Goal: Task Accomplishment & Management: Use online tool/utility

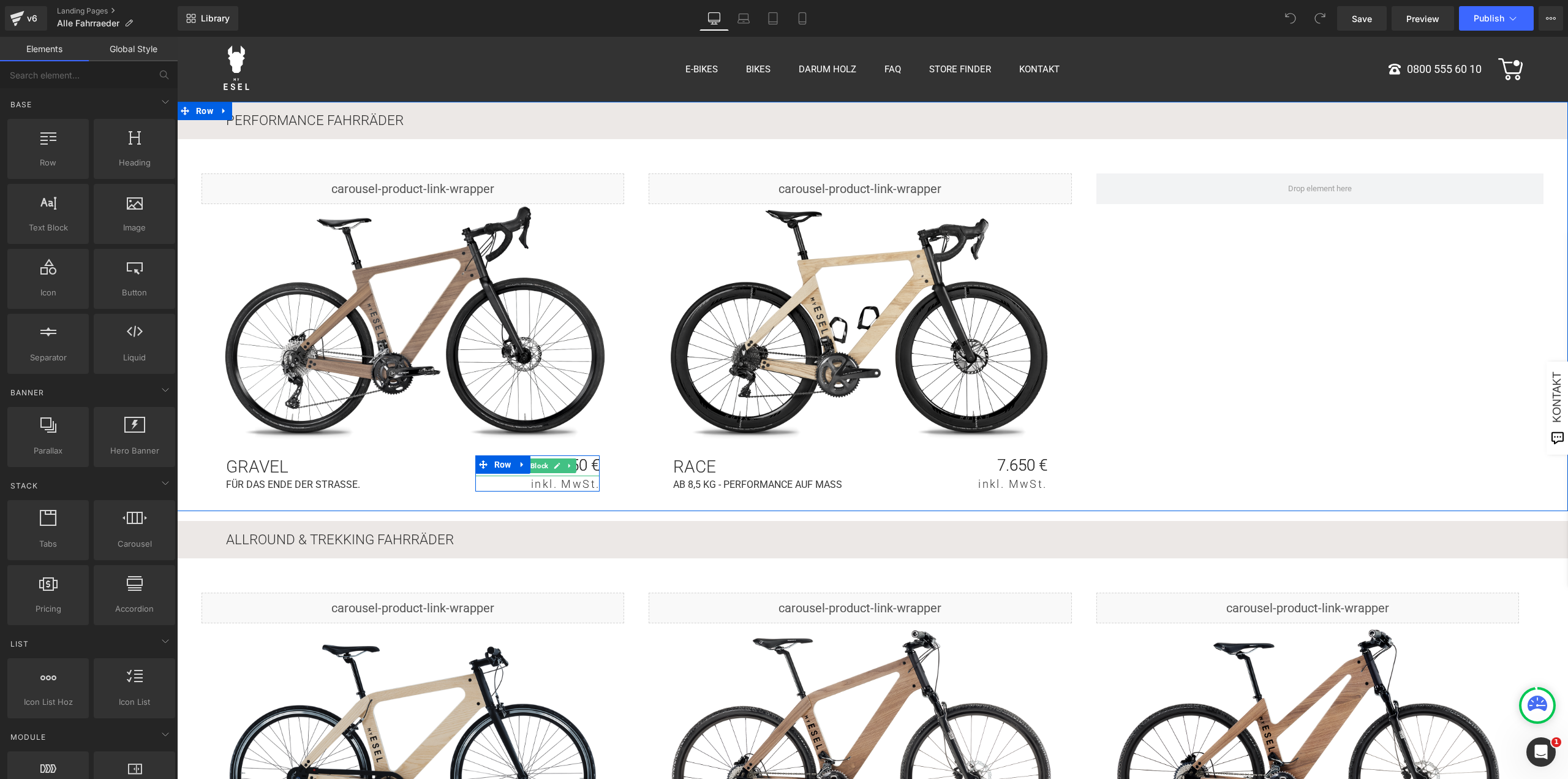
click at [582, 463] on p "ab 3950 €" at bounding box center [537, 465] width 124 height 21
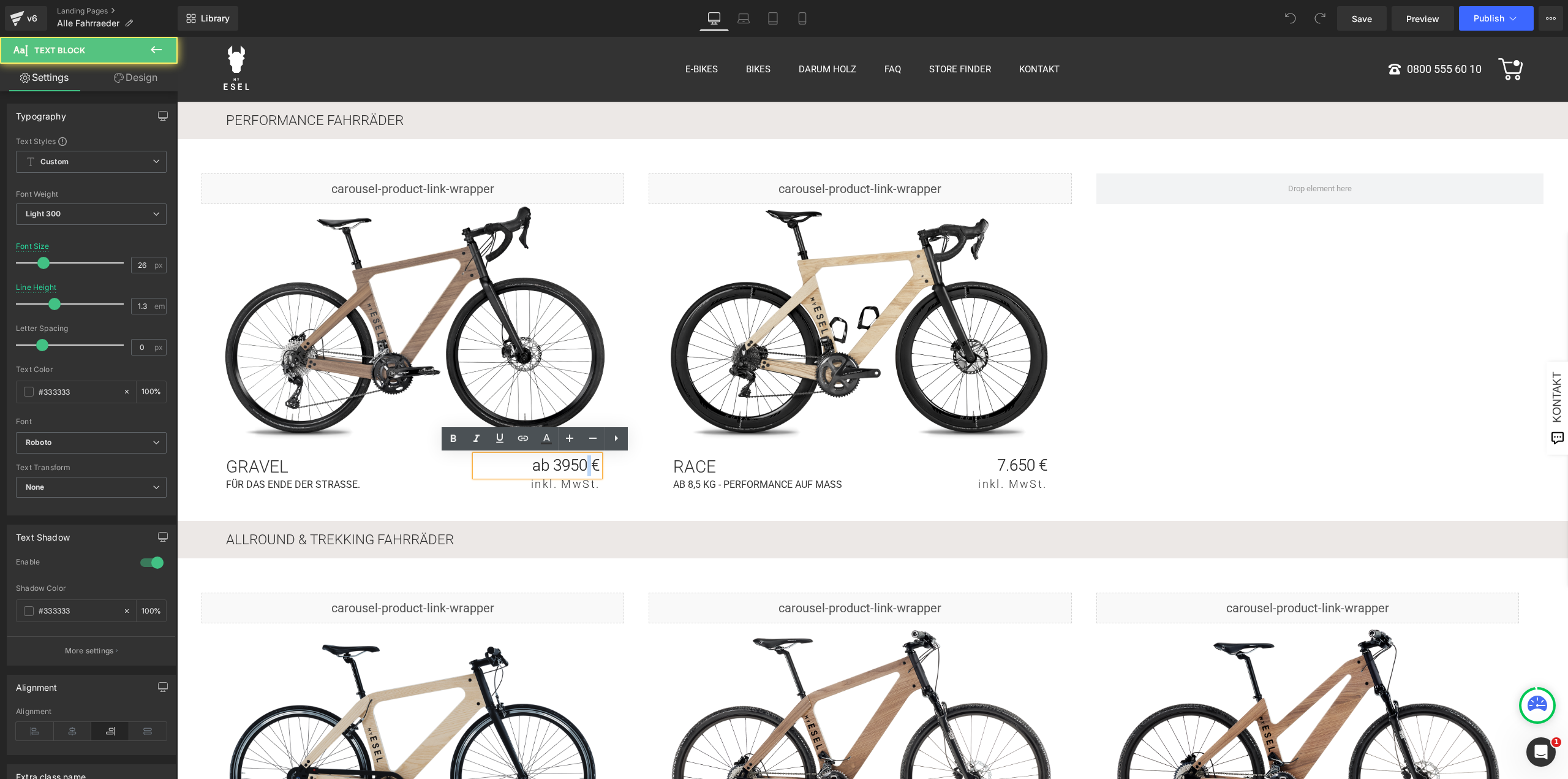
click at [582, 463] on p "ab 3950 €" at bounding box center [537, 465] width 124 height 21
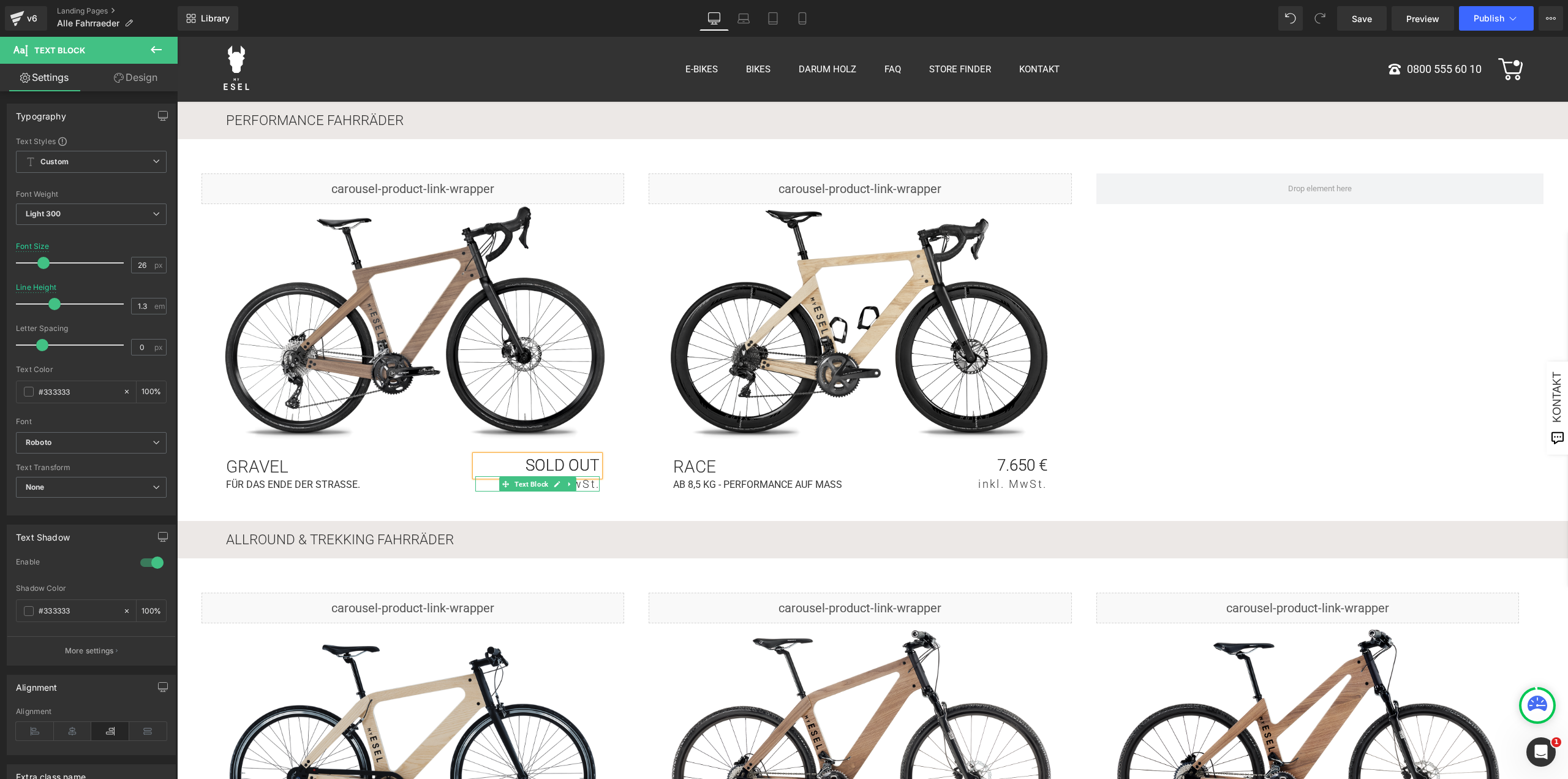
click at [581, 486] on p "inkl. MwSt." at bounding box center [537, 484] width 124 height 15
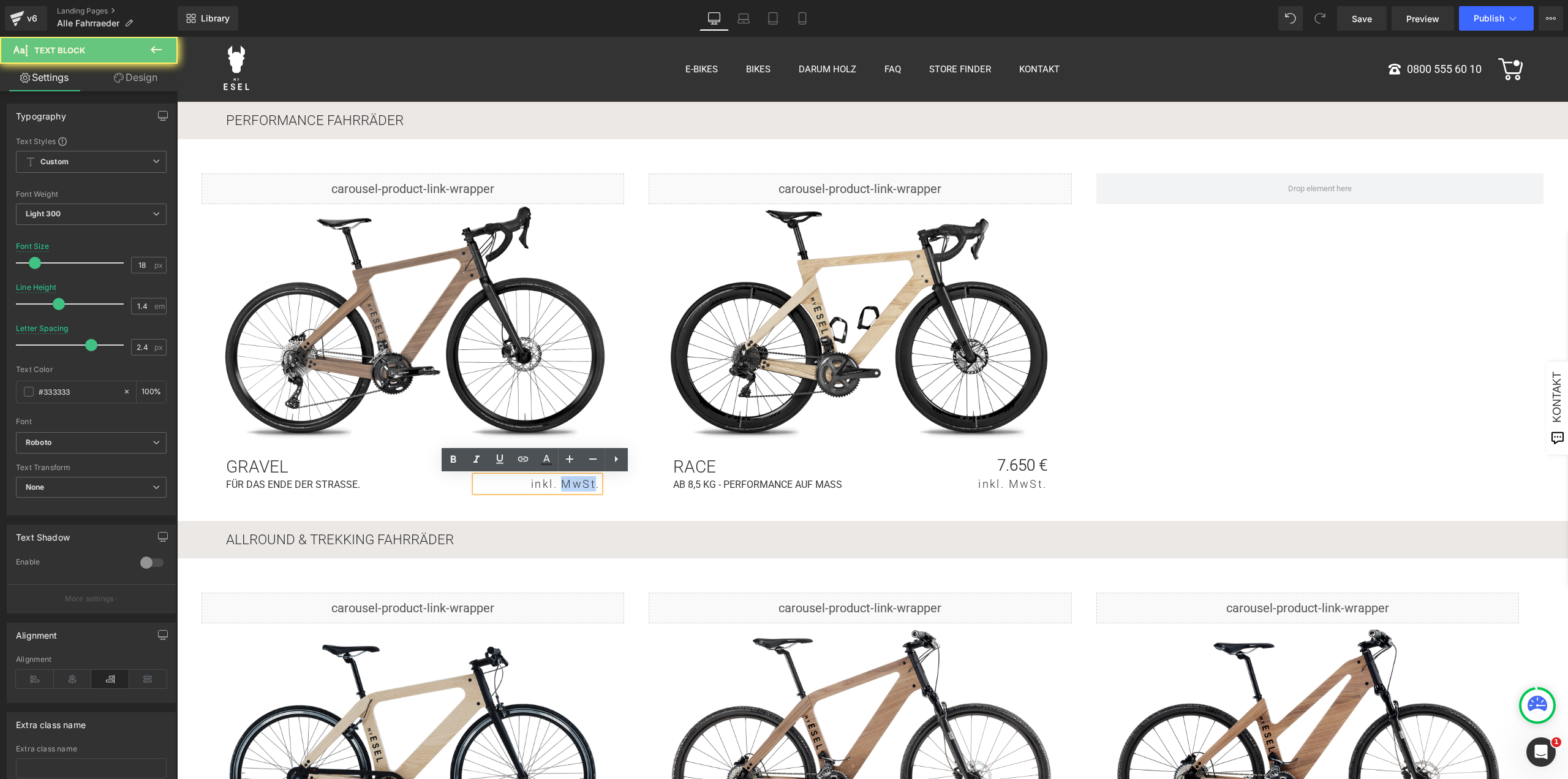
click at [581, 486] on p "inkl. MwSt." at bounding box center [537, 484] width 124 height 15
click at [551, 484] on p "inkl. MwSt." at bounding box center [537, 484] width 124 height 15
drag, startPoint x: 534, startPoint y: 480, endPoint x: 591, endPoint y: 486, distance: 57.3
click at [591, 486] on p "inkl. MwSt." at bounding box center [537, 484] width 124 height 15
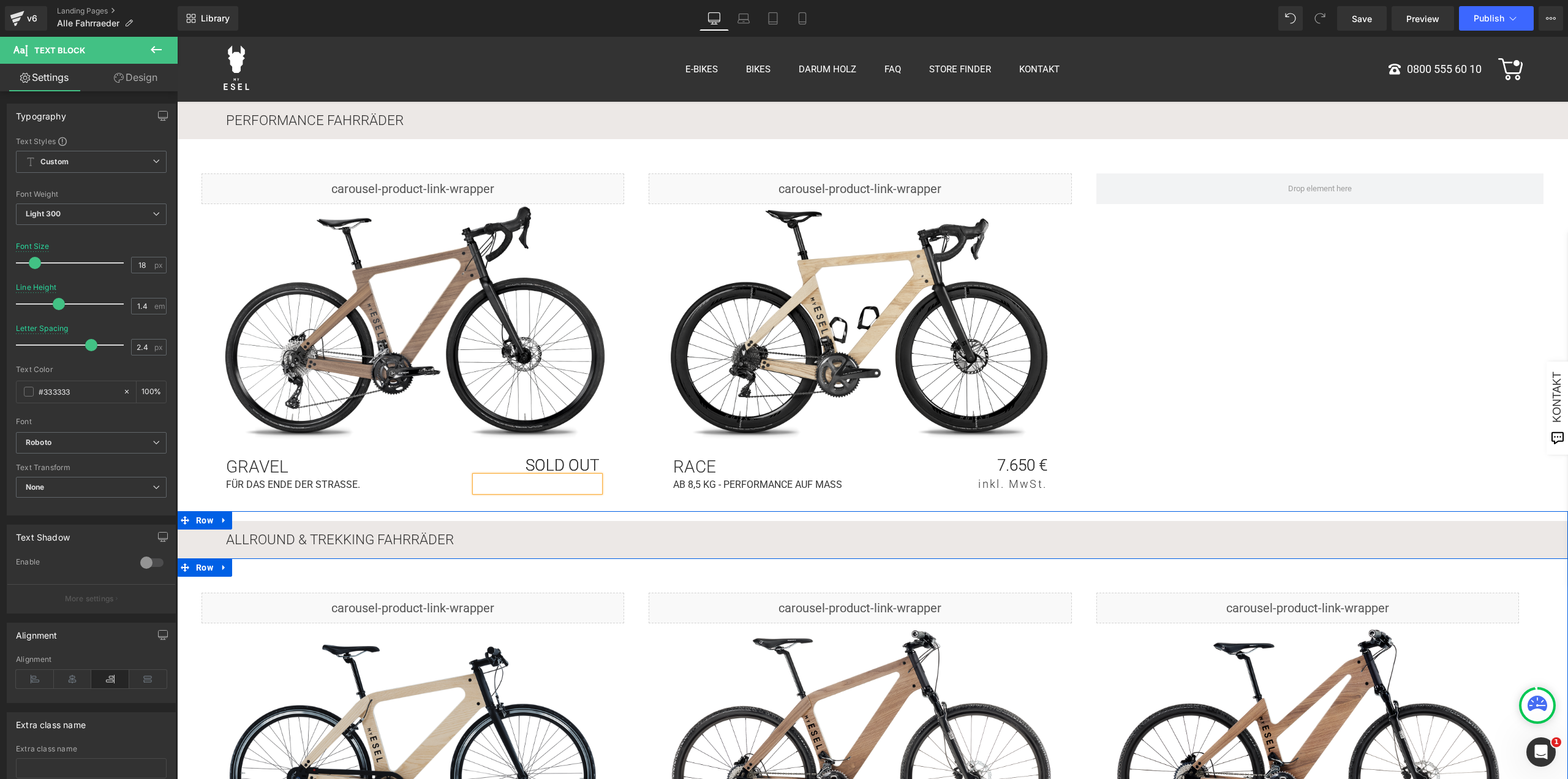
click at [633, 585] on div "Liquid Image urban Heading schlicht sportlich. Heading ab 2250 € Text Block ink…" at bounding box center [872, 744] width 1390 height 372
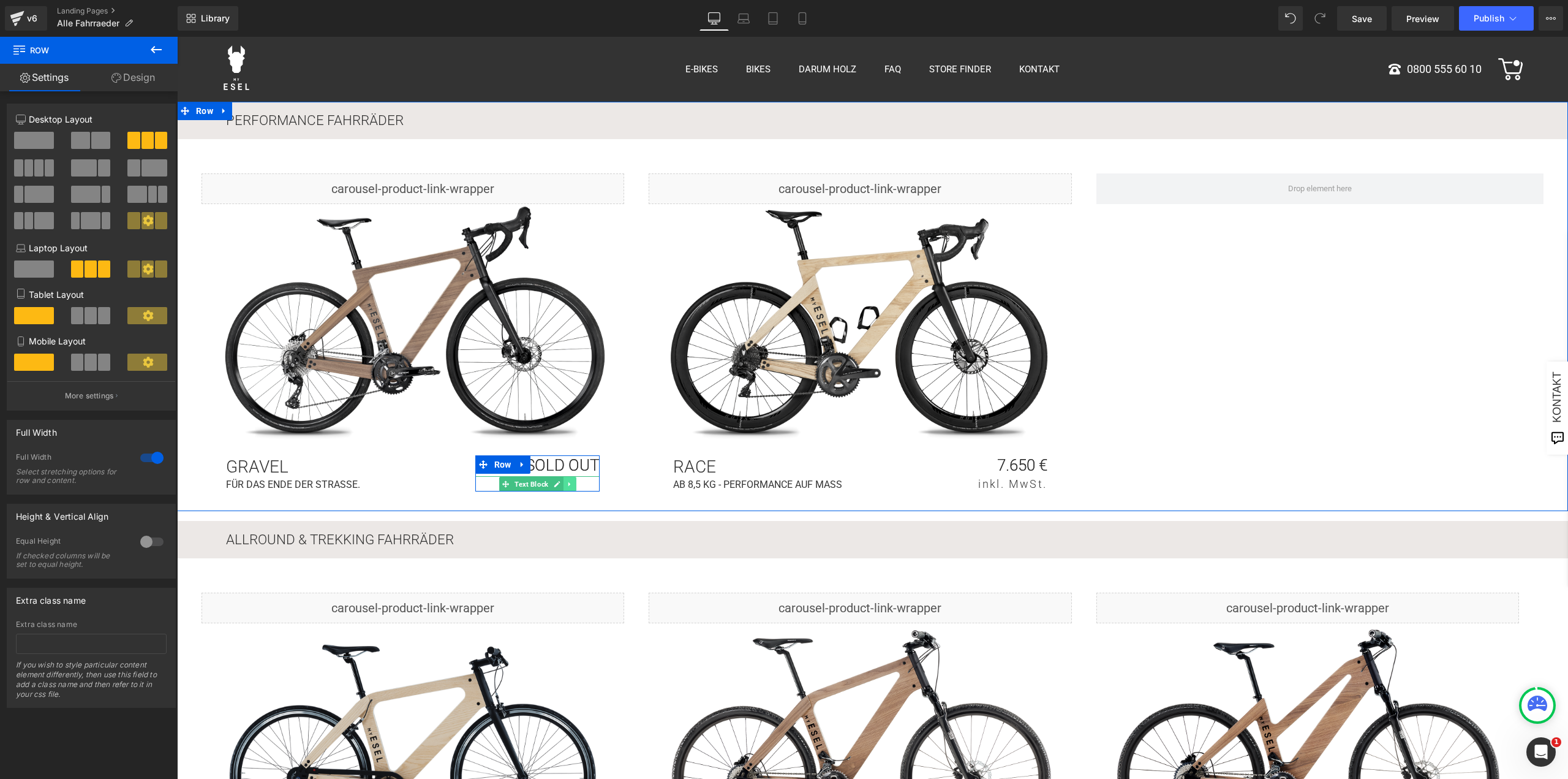
click at [566, 481] on icon at bounding box center [569, 484] width 7 height 8
click at [574, 486] on icon at bounding box center [575, 483] width 7 height 7
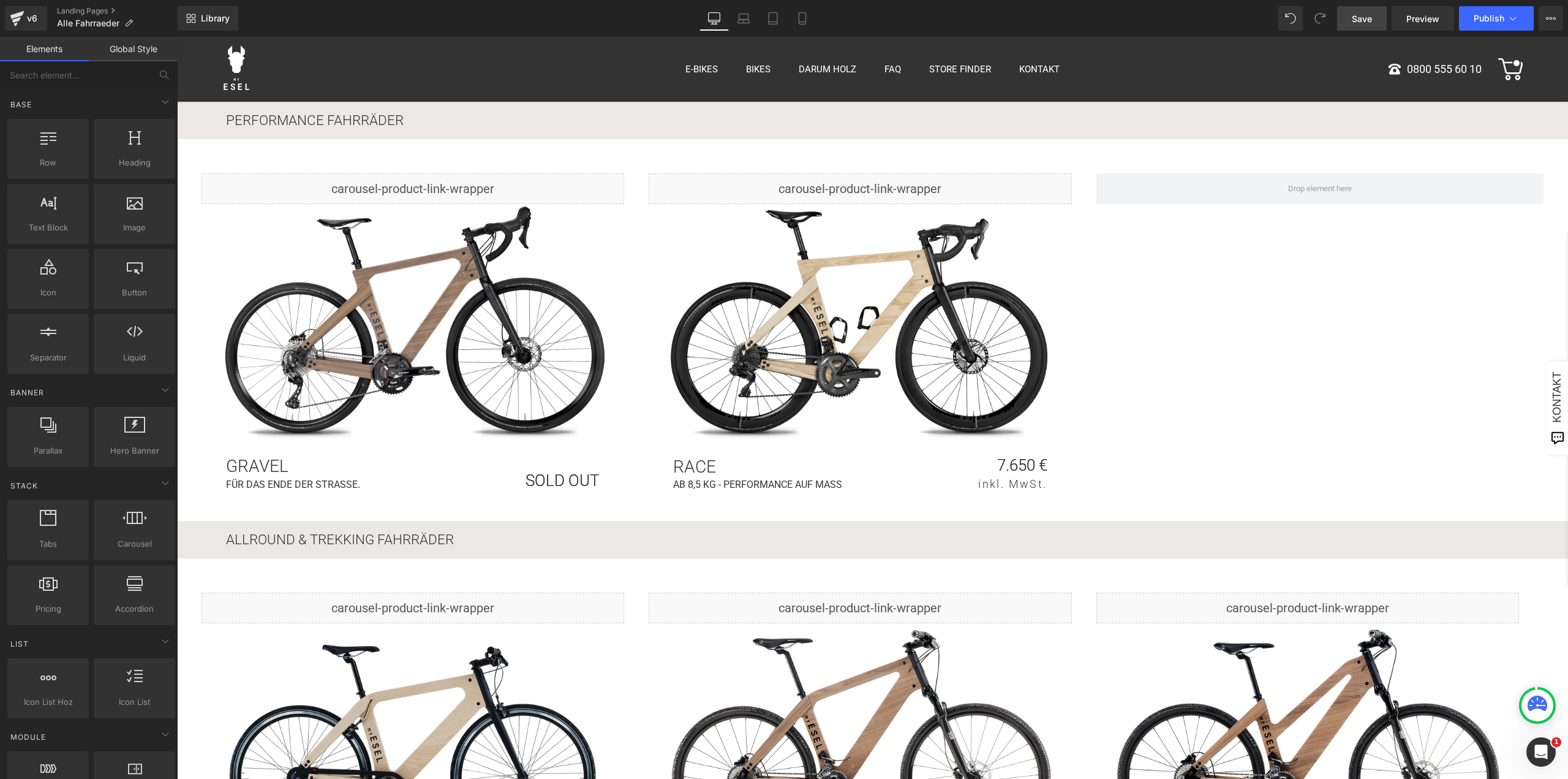
drag, startPoint x: 1373, startPoint y: 17, endPoint x: 1380, endPoint y: 17, distance: 7.0
click at [1373, 17] on link "Save" at bounding box center [1362, 18] width 50 height 24
click at [805, 19] on icon at bounding box center [802, 18] width 12 height 12
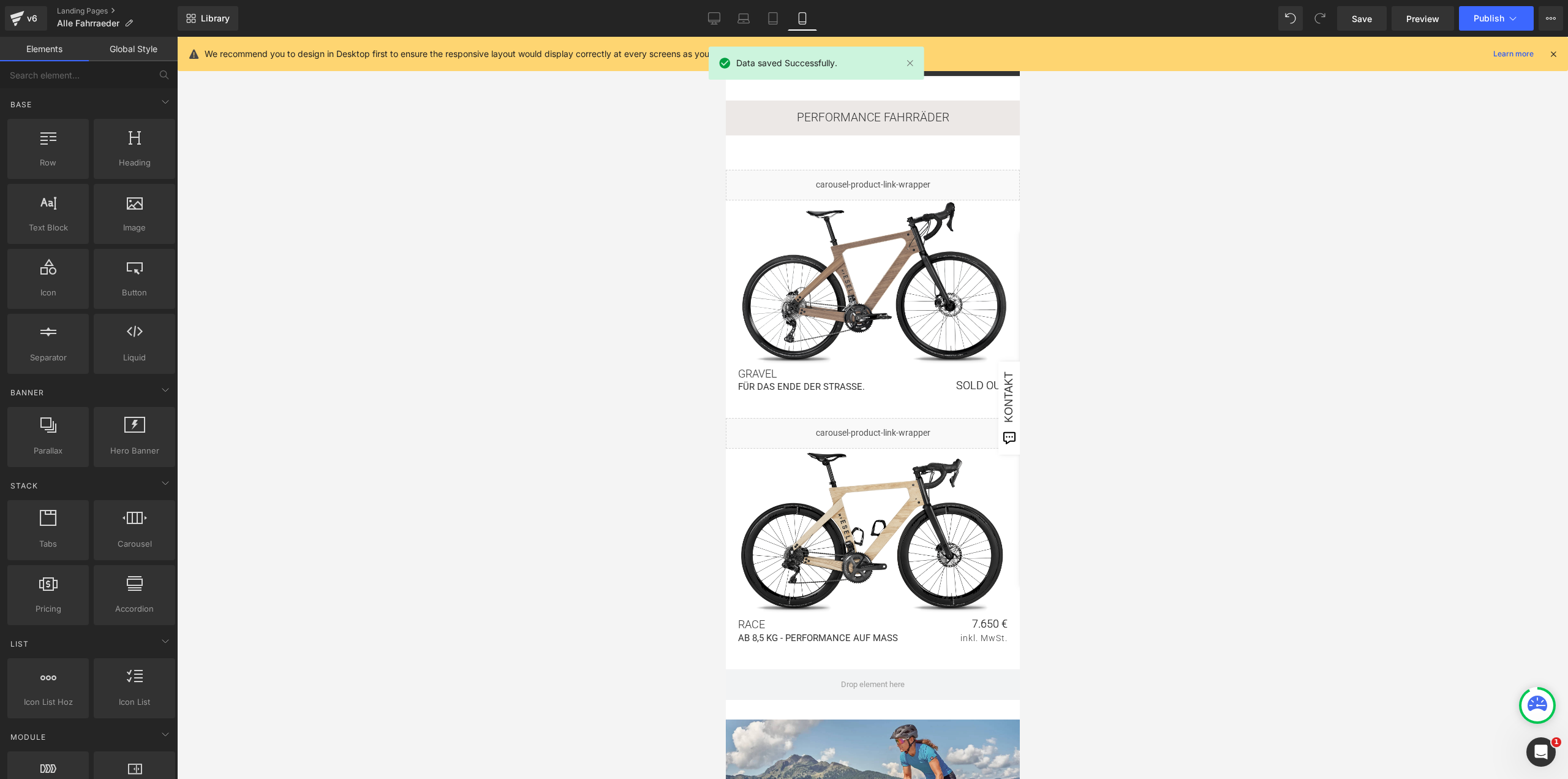
click at [1477, 5] on div "Library Mobile Desktop Laptop Tablet Mobile Save Preview Publish Scheduled View…" at bounding box center [872, 18] width 1390 height 37
click at [1483, 11] on button "Publish" at bounding box center [1496, 18] width 75 height 24
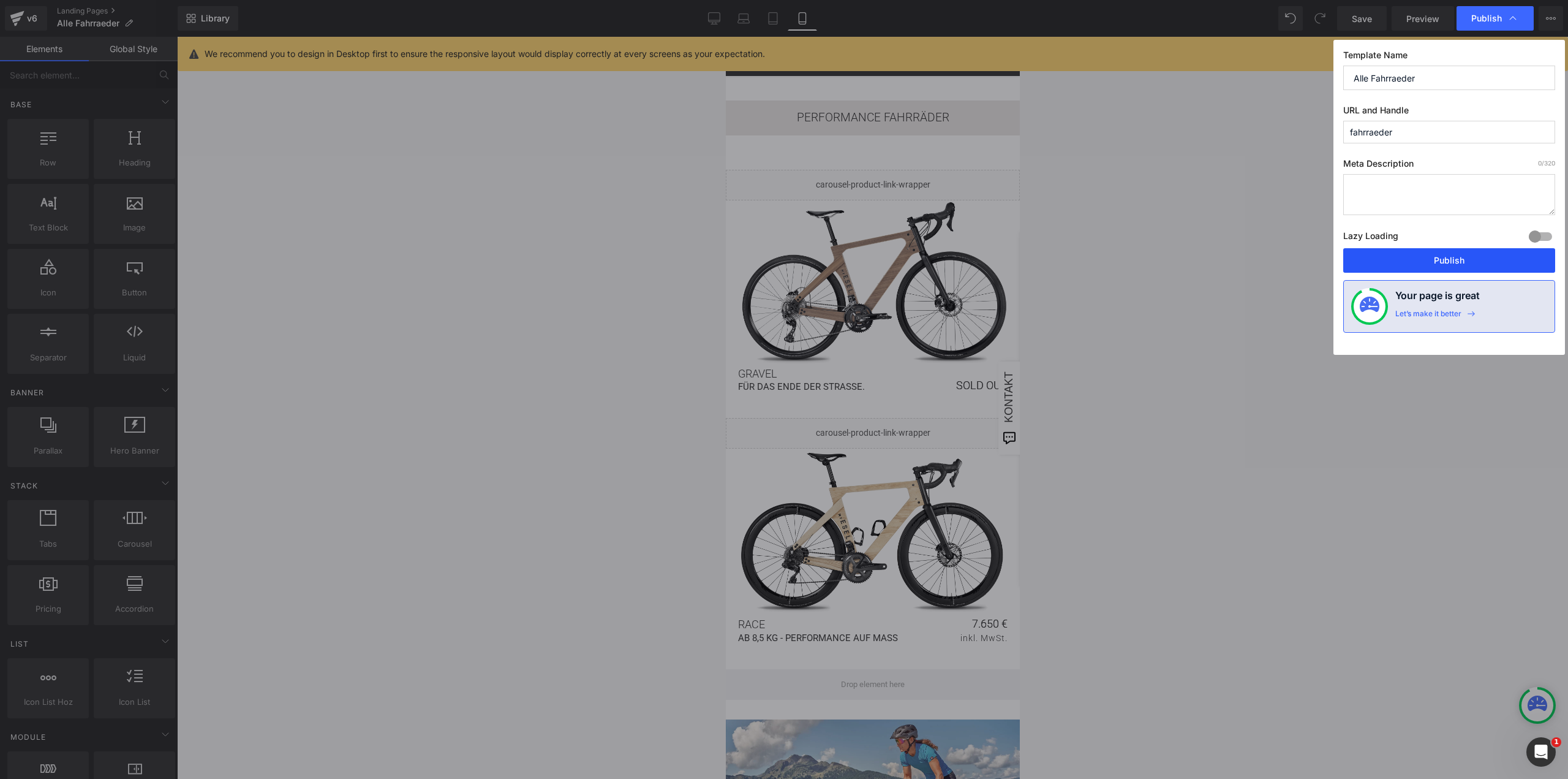
click at [1386, 261] on button "Publish" at bounding box center [1449, 261] width 212 height 24
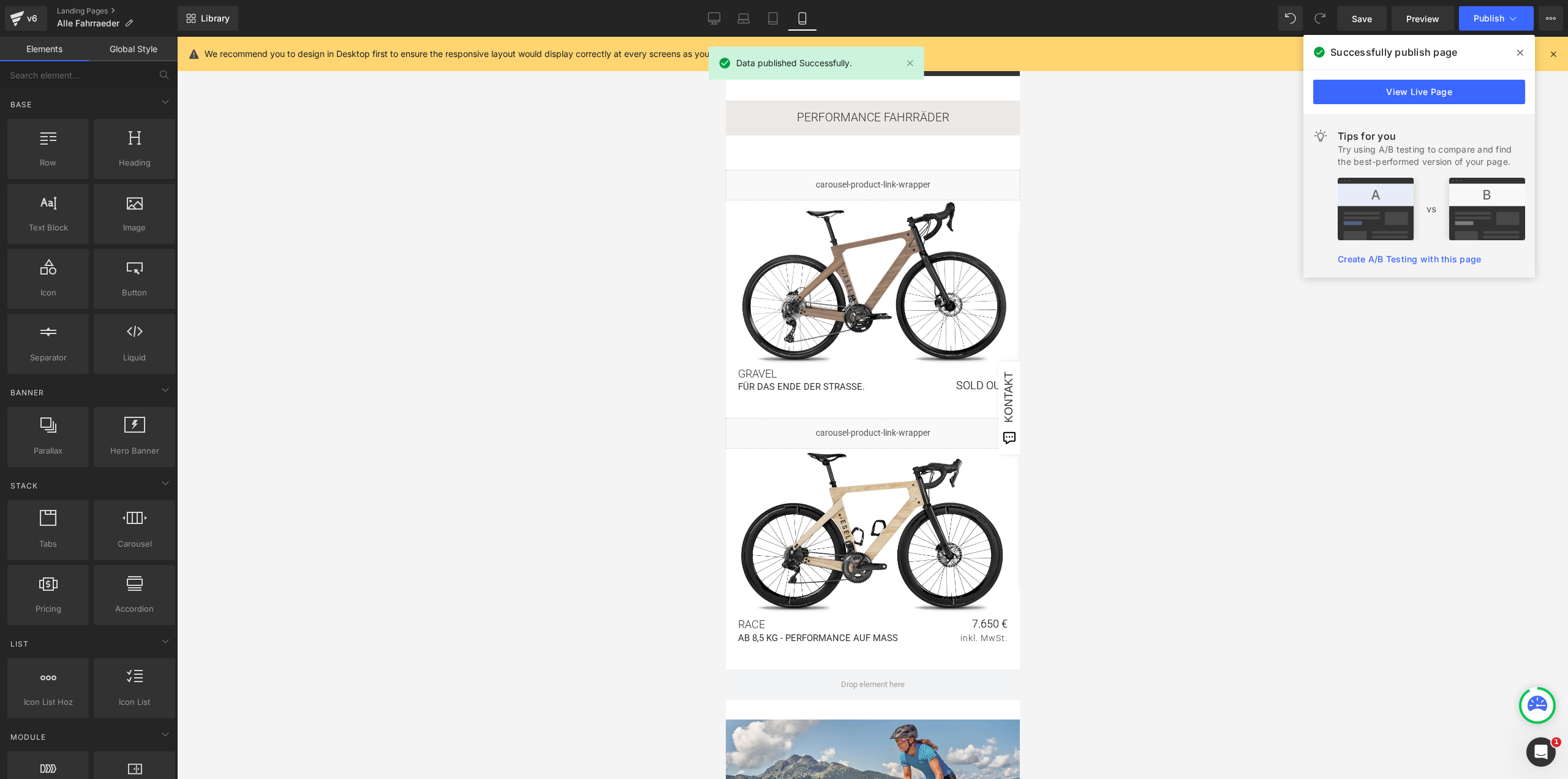
click at [1518, 49] on icon at bounding box center [1520, 53] width 6 height 10
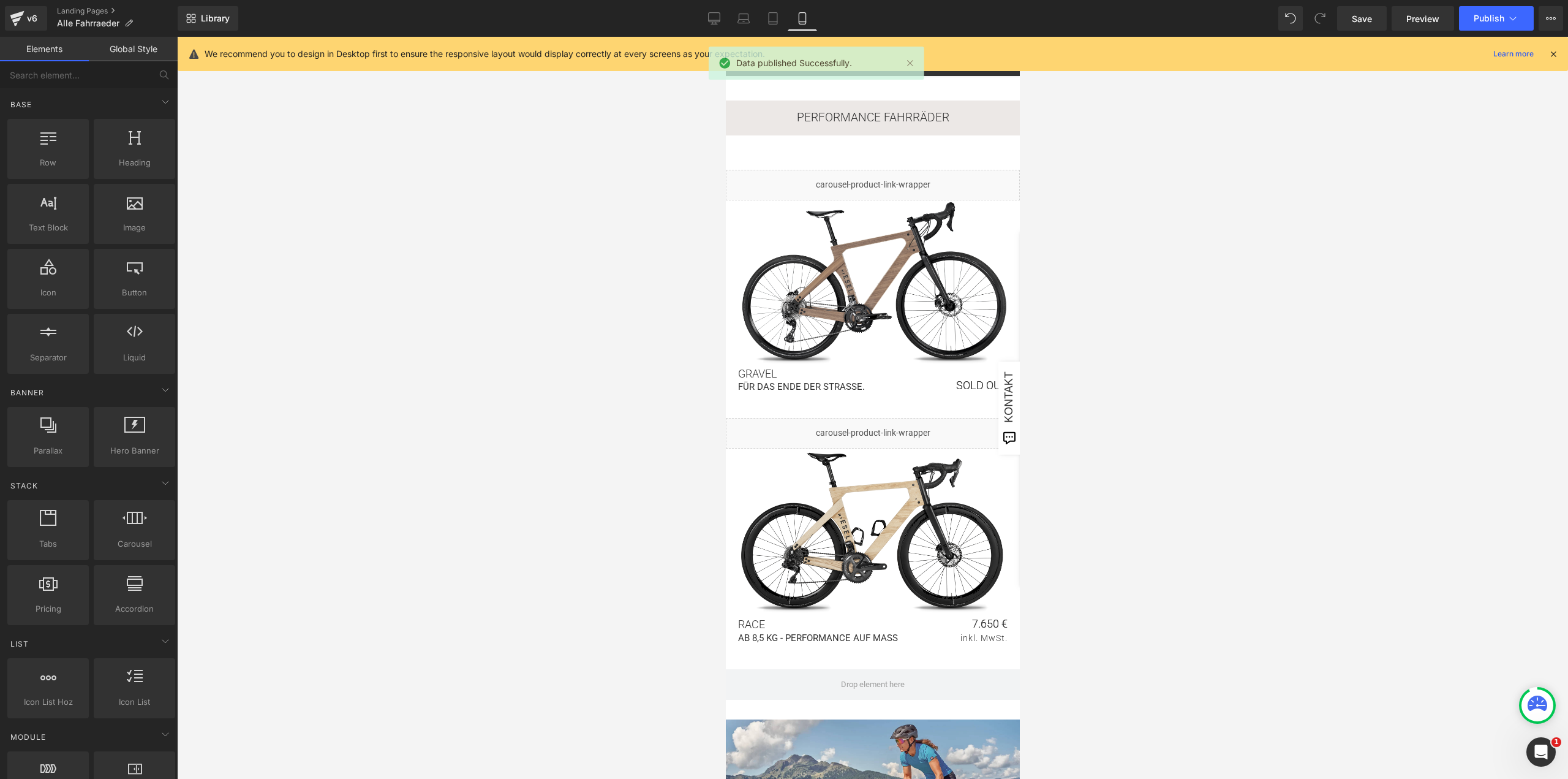
click at [1208, 186] on div at bounding box center [872, 407] width 1390 height 742
click at [1551, 52] on icon at bounding box center [1553, 53] width 11 height 11
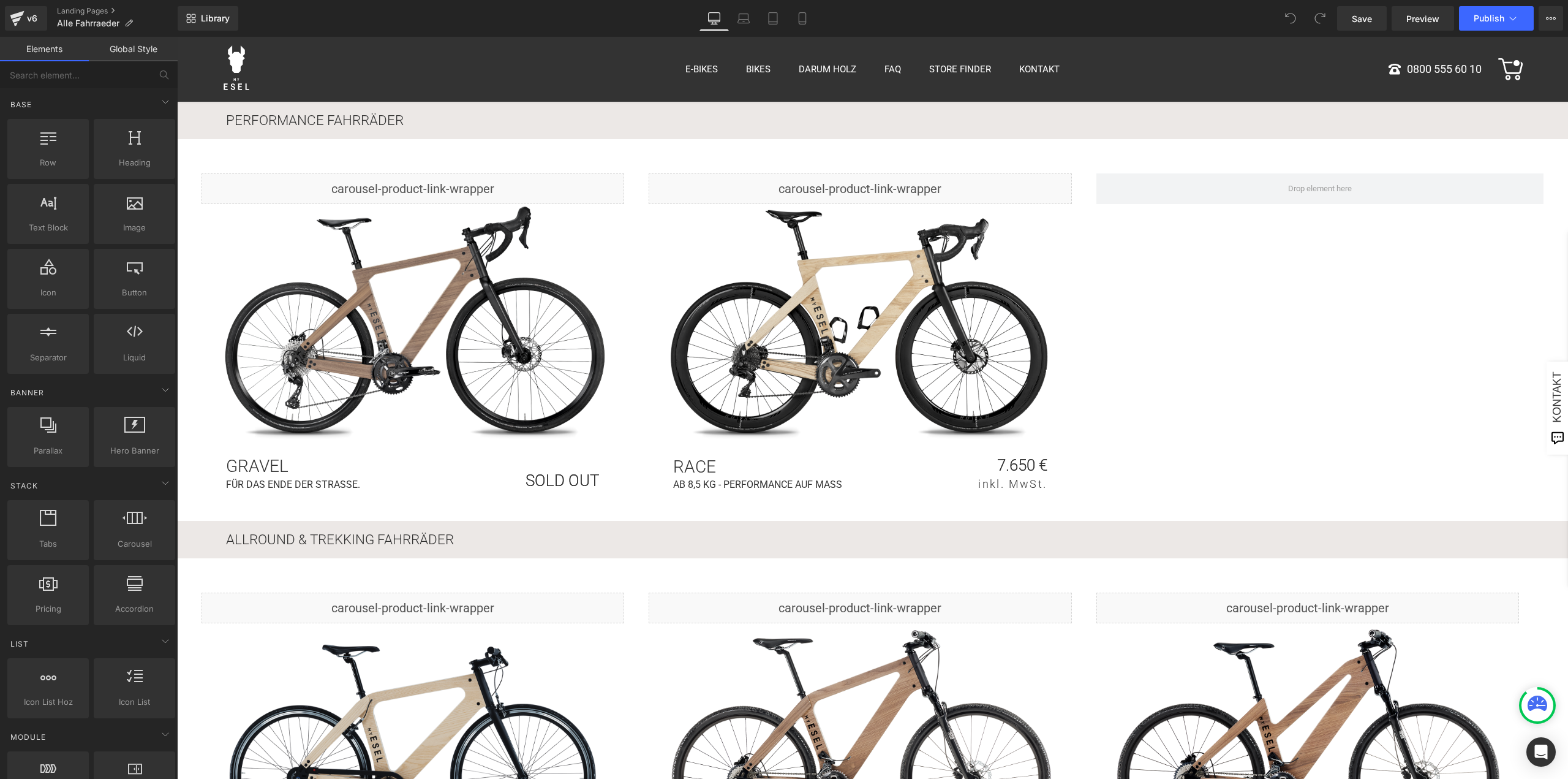
click at [92, 5] on div "v6 Landing Pages Alle Fahrraeder" at bounding box center [88, 18] width 178 height 37
click at [94, 6] on link "Landing Pages" at bounding box center [117, 11] width 120 height 10
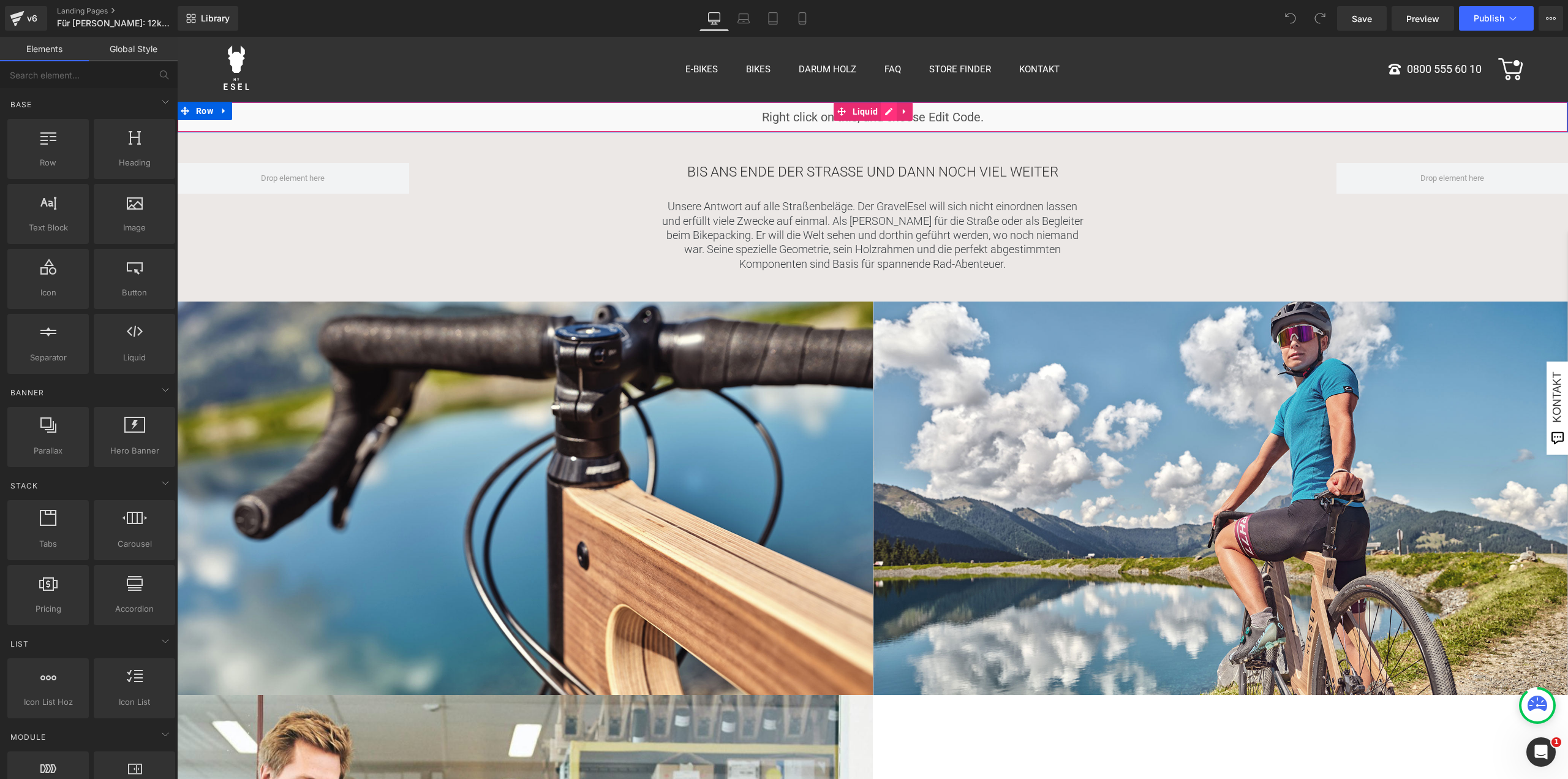
click at [890, 112] on div "Liquid" at bounding box center [872, 117] width 1390 height 30
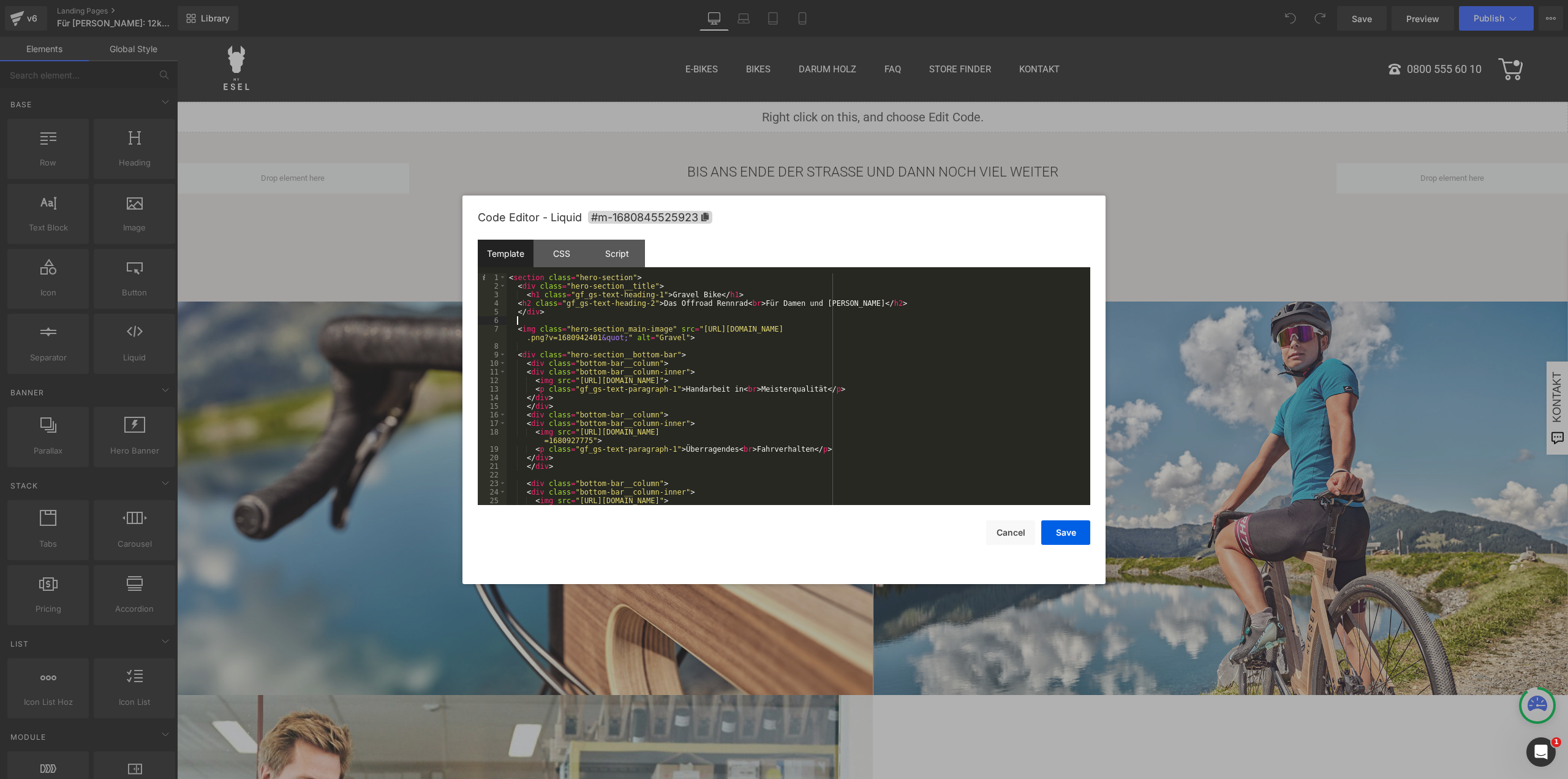
click at [769, 321] on div "< section class = "hero-section" > < div class = "hero-section__title" > < h1 c…" at bounding box center [796, 397] width 579 height 248
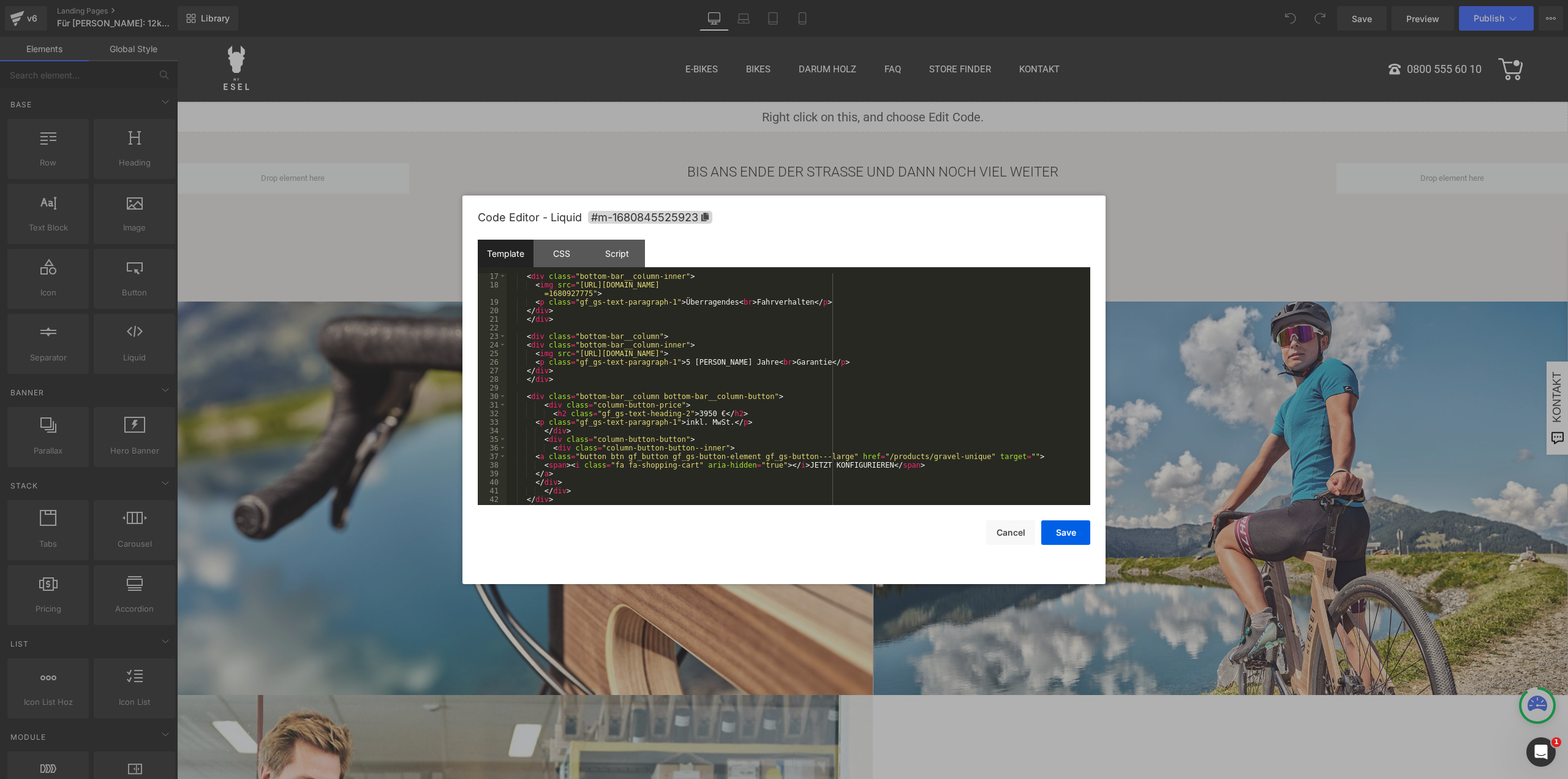
scroll to position [147, 0]
drag, startPoint x: 690, startPoint y: 411, endPoint x: 707, endPoint y: 410, distance: 17.0
click at [707, 410] on div "< div class = "bottom-bar__column-inner" > < img src = "https://cdn.shopify.com…" at bounding box center [796, 396] width 579 height 248
drag, startPoint x: 751, startPoint y: 422, endPoint x: 531, endPoint y: 420, distance: 220.0
click at [531, 420] on div "< div class = "bottom-bar__column-inner" > < img src = "https://cdn.shopify.com…" at bounding box center [796, 396] width 579 height 248
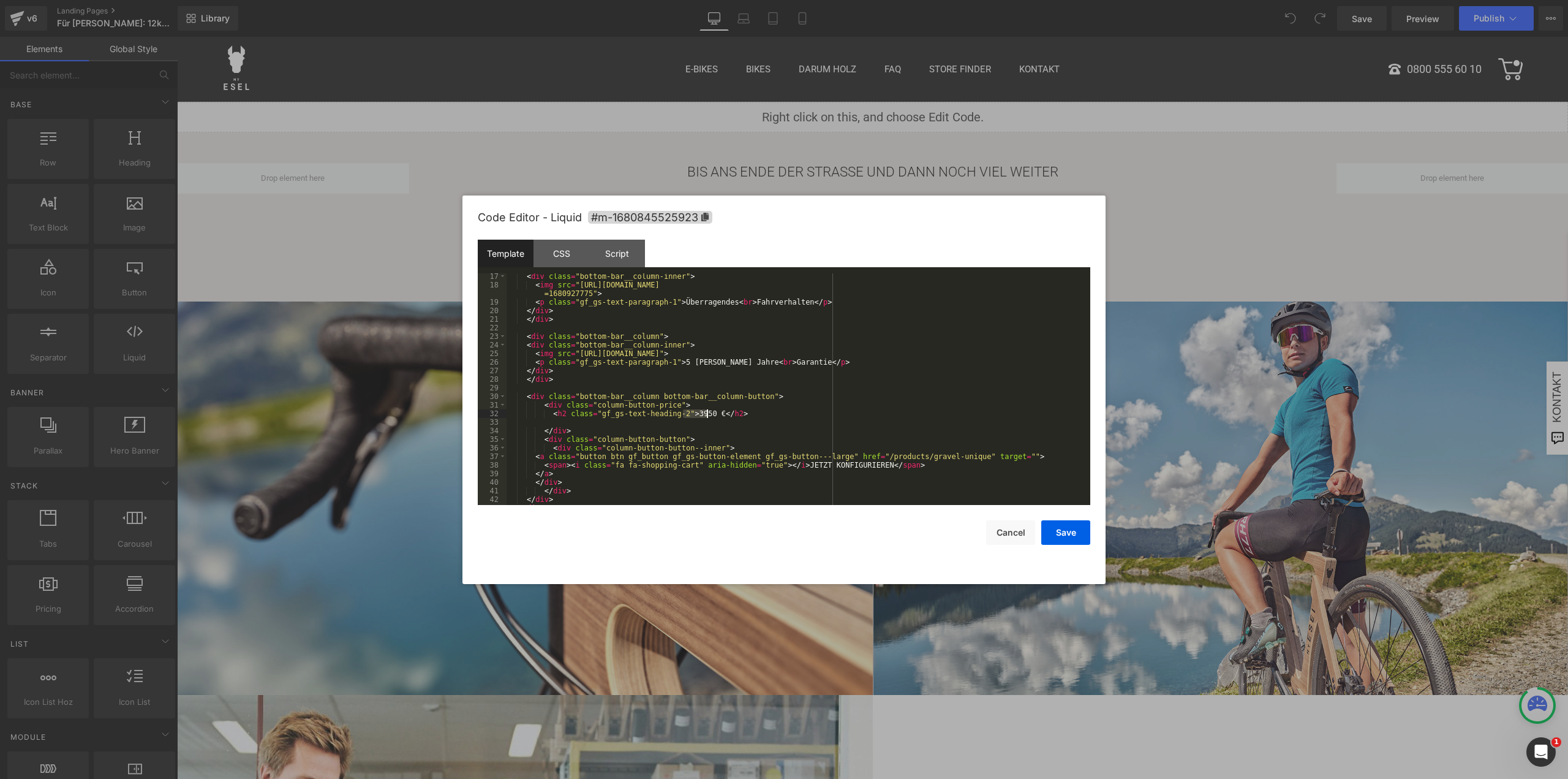
drag, startPoint x: 683, startPoint y: 410, endPoint x: 708, endPoint y: 411, distance: 25.0
click at [708, 411] on div "< div class = "bottom-bar__column-inner" > < img src = "https://cdn.shopify.com…" at bounding box center [796, 396] width 579 height 248
click at [1072, 526] on button "Save" at bounding box center [1065, 532] width 49 height 24
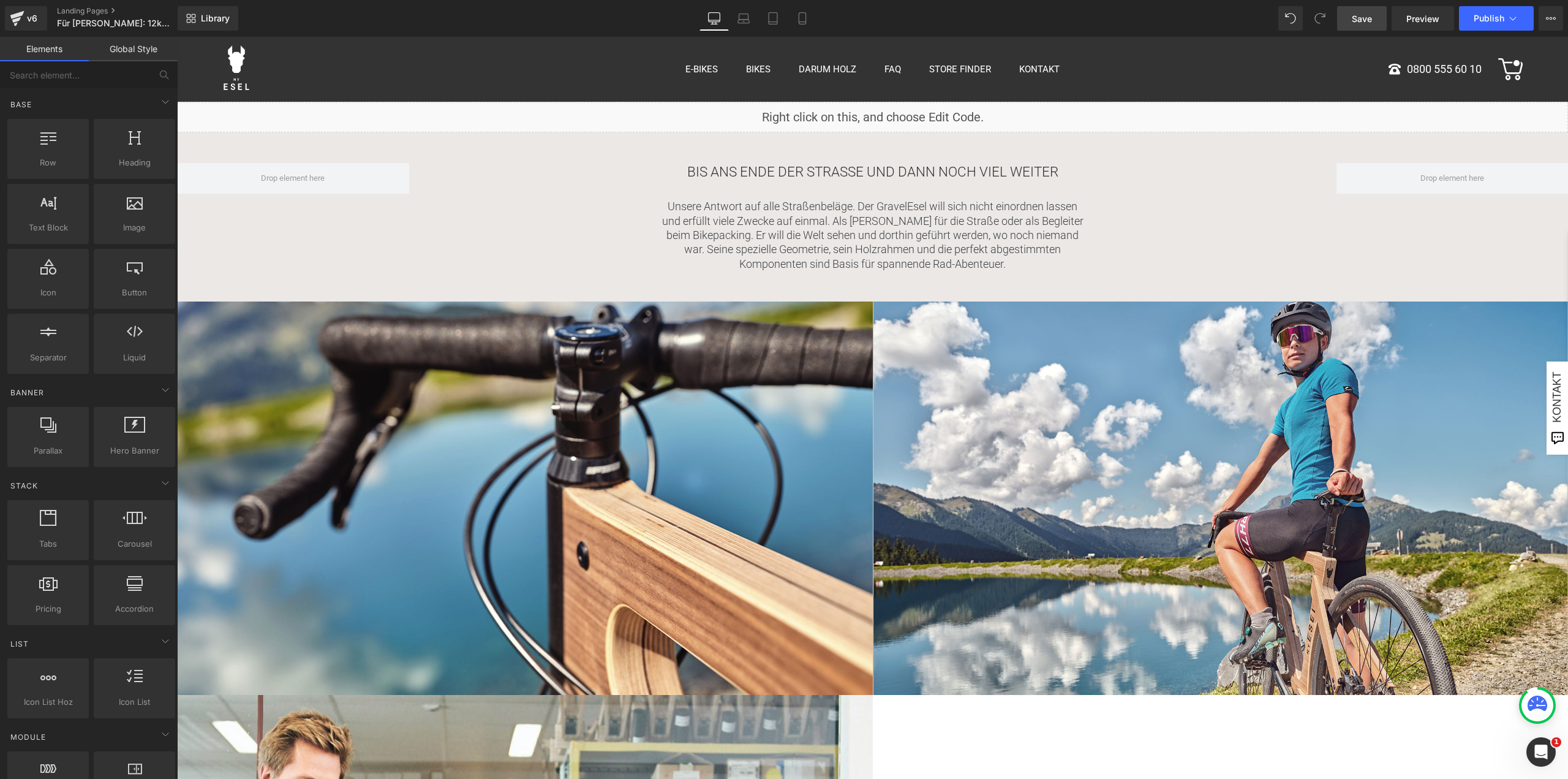
click at [1374, 18] on link "Save" at bounding box center [1362, 18] width 50 height 24
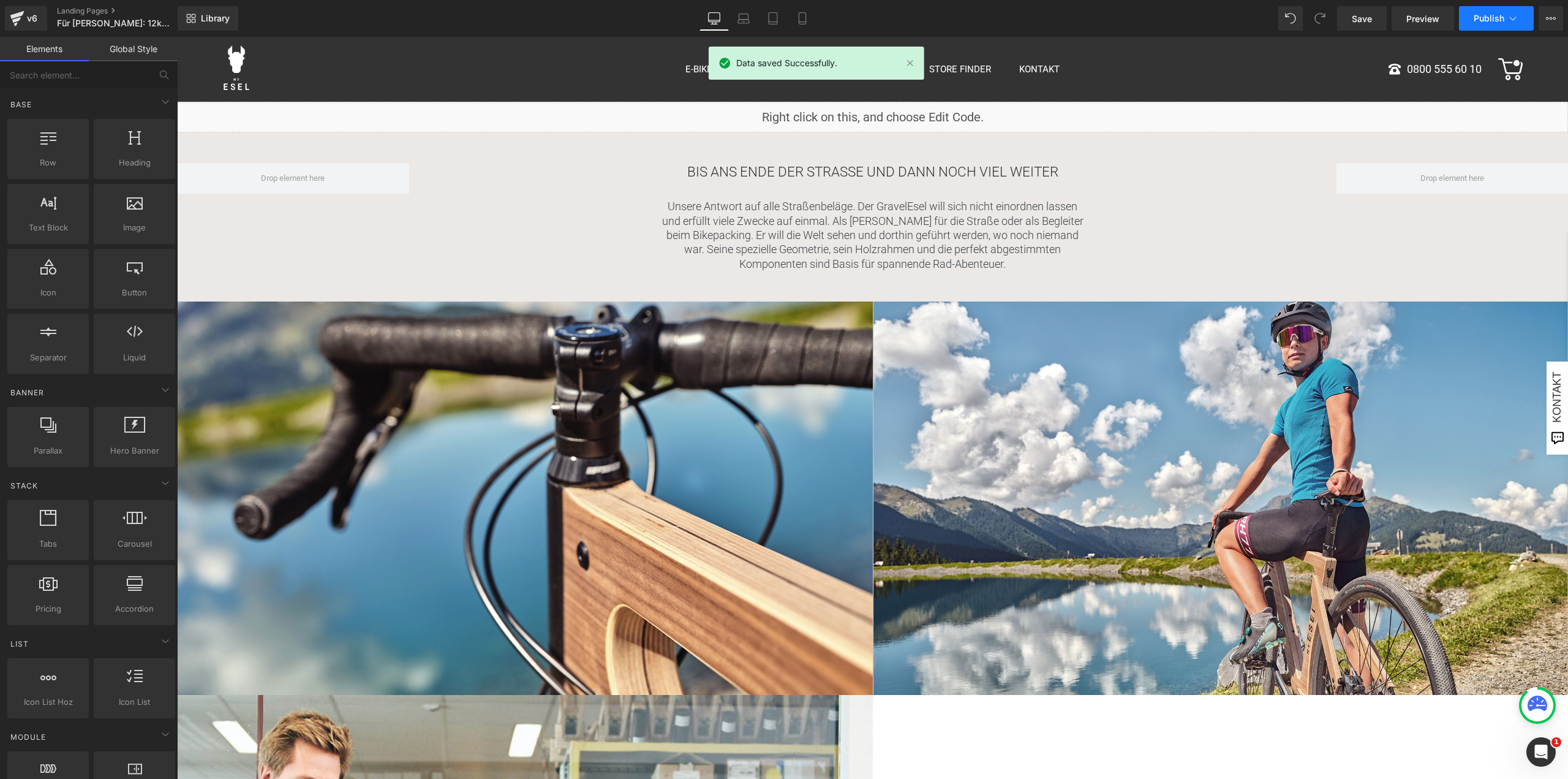
click at [1483, 22] on span "Publish" at bounding box center [1489, 18] width 30 height 10
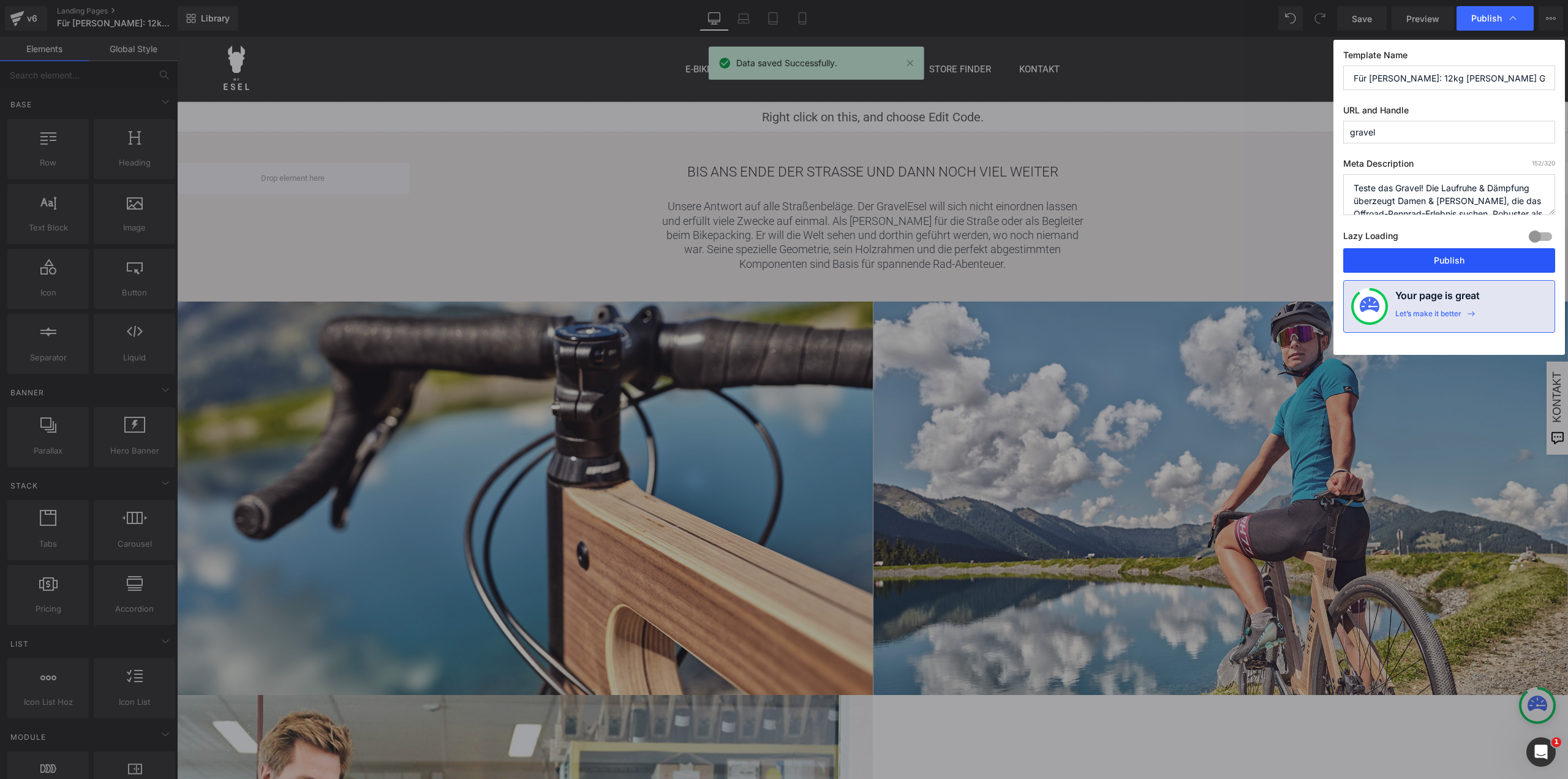
click at [1468, 254] on button "Publish" at bounding box center [1449, 261] width 212 height 24
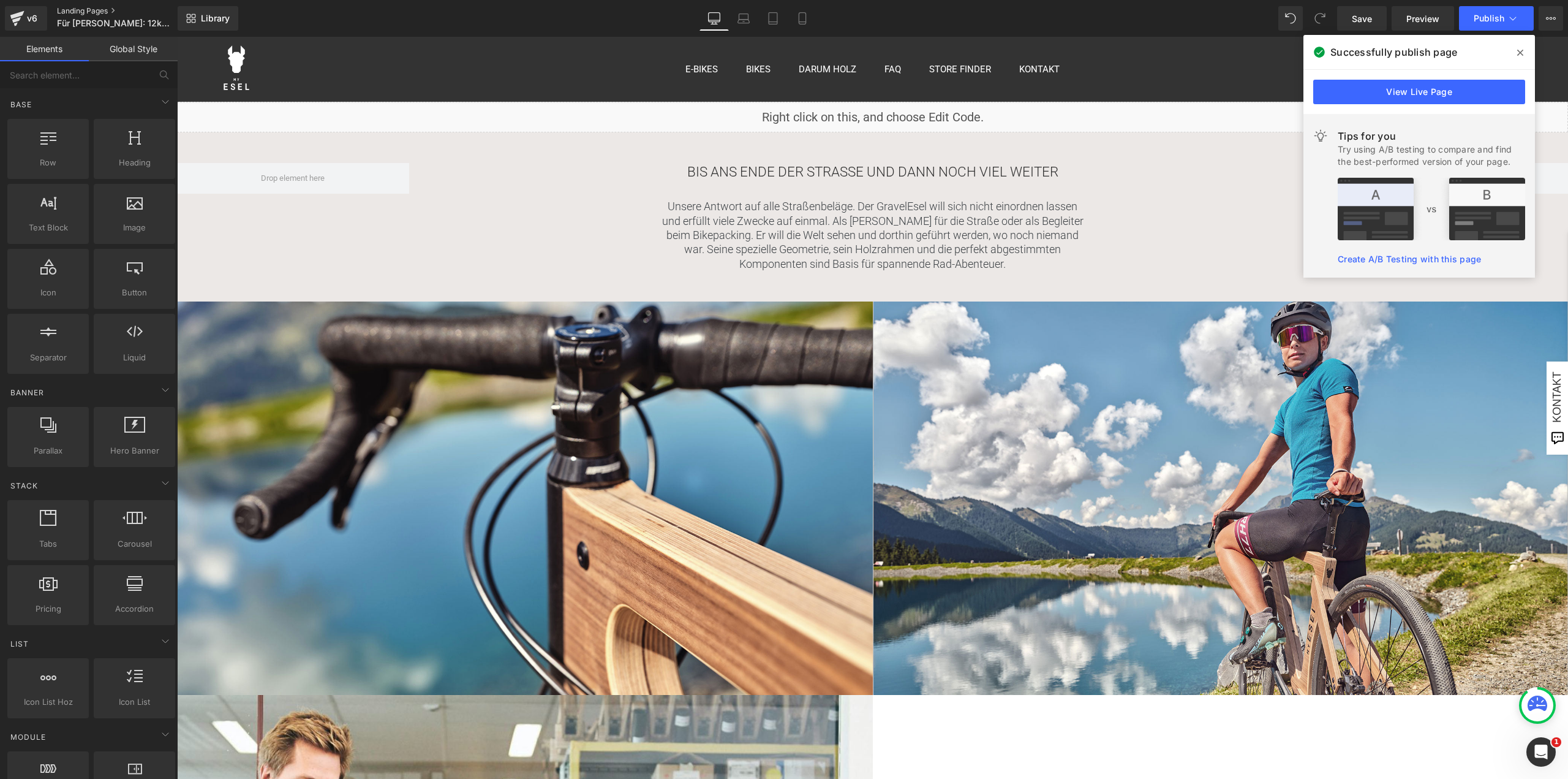
click at [75, 8] on link "Landing Pages" at bounding box center [127, 11] width 141 height 10
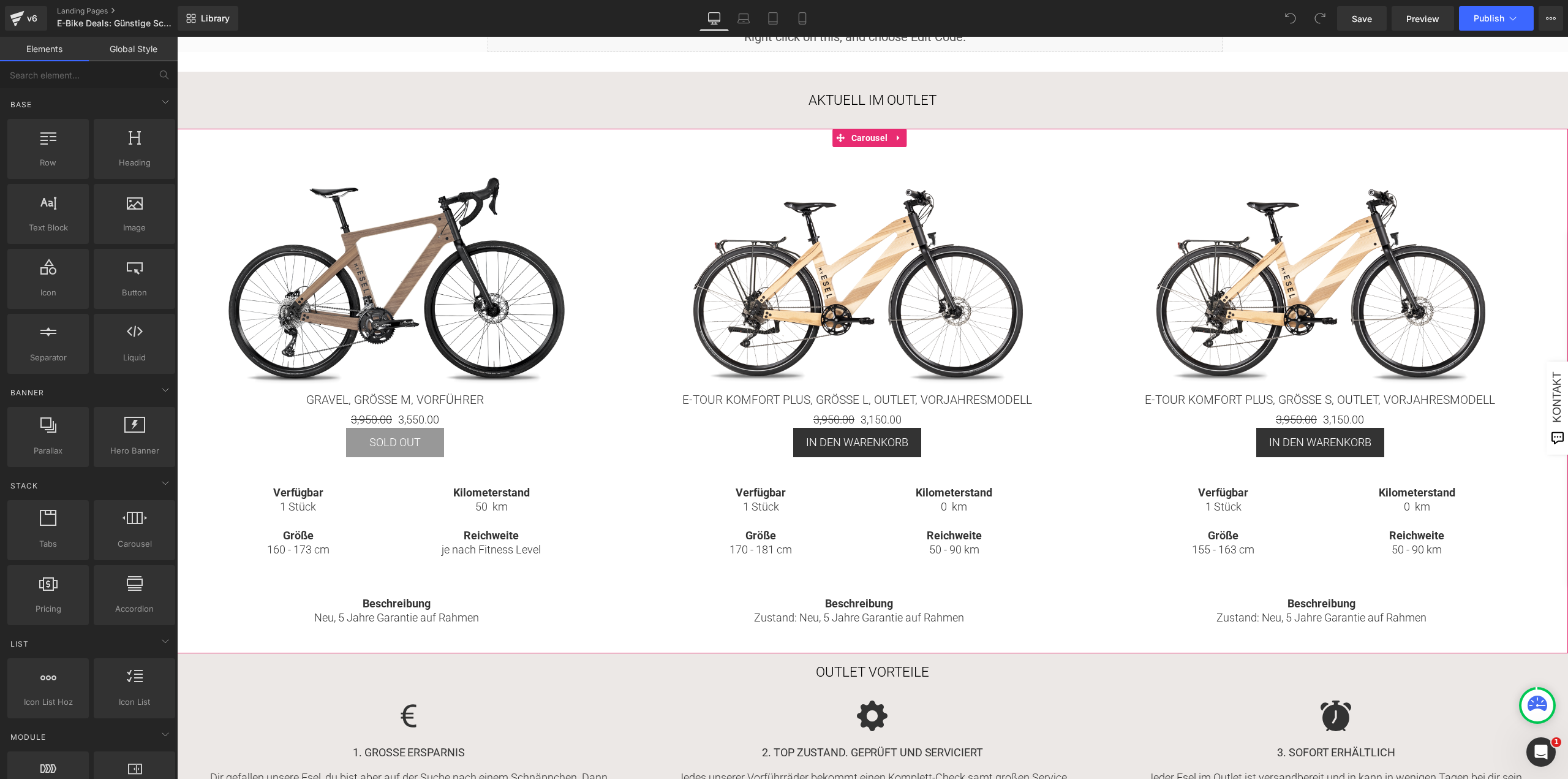
scroll to position [123, 0]
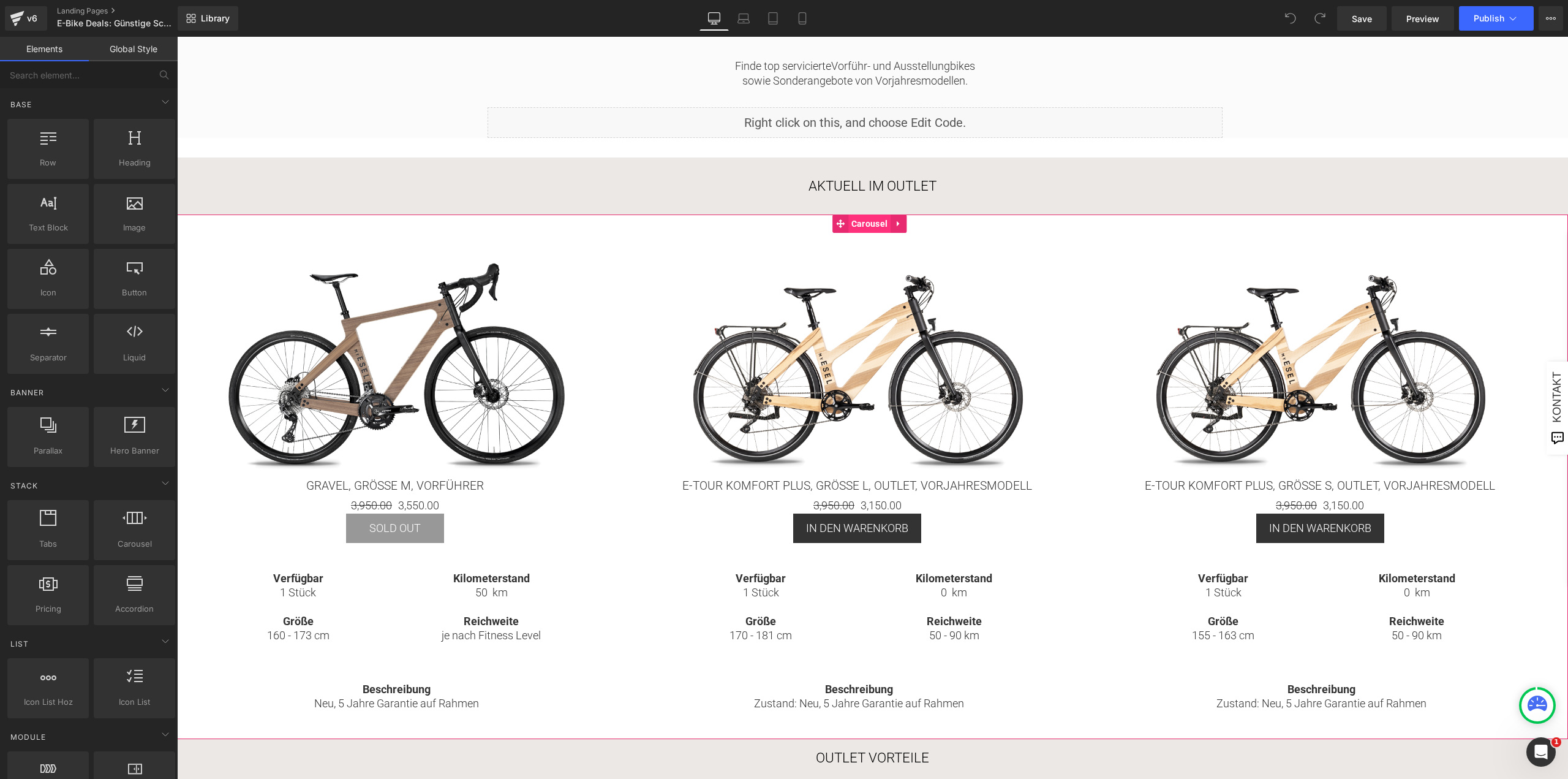
click at [866, 231] on span "Carousel" at bounding box center [869, 223] width 42 height 18
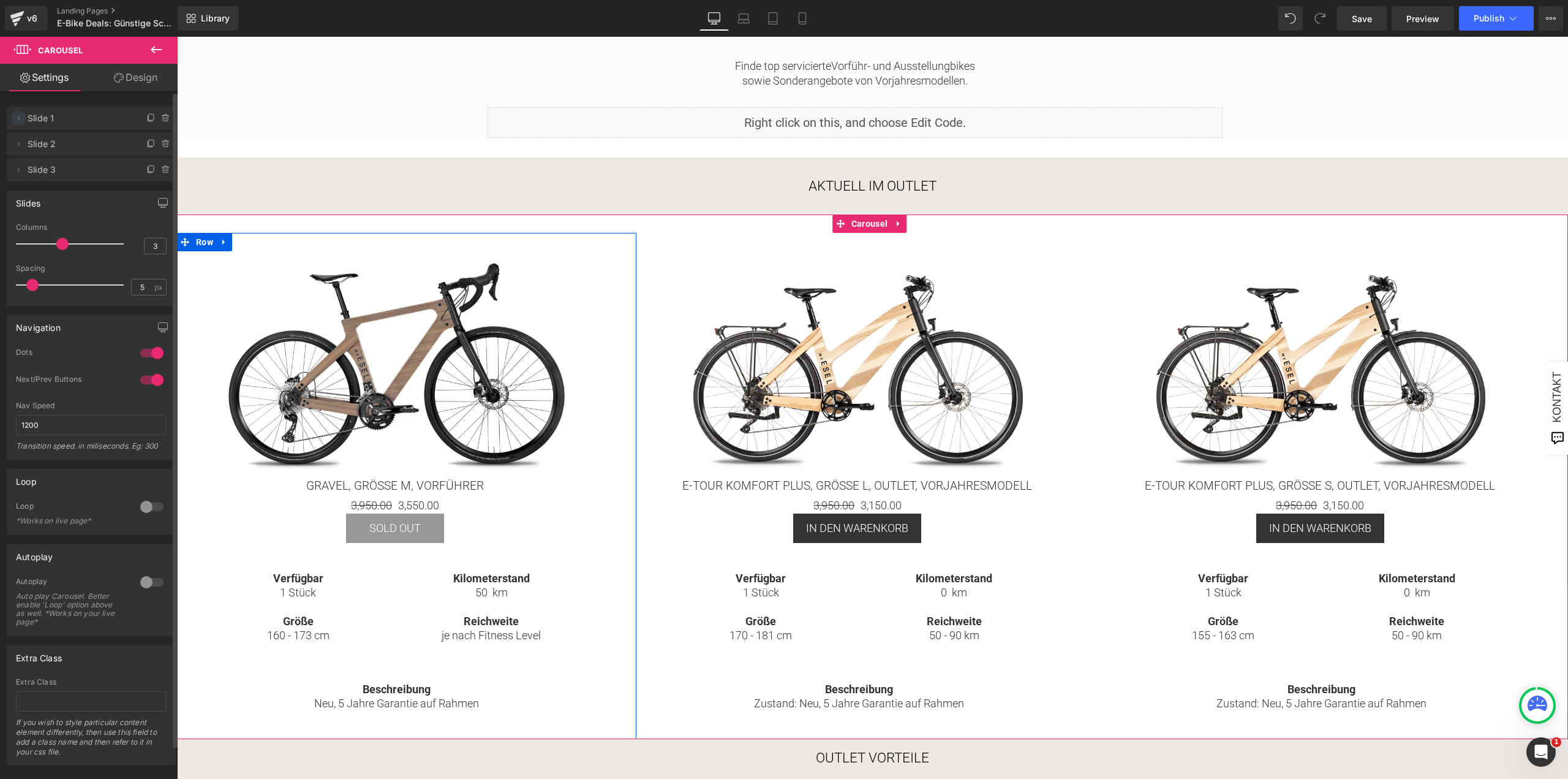
click at [21, 120] on icon at bounding box center [18, 118] width 10 height 10
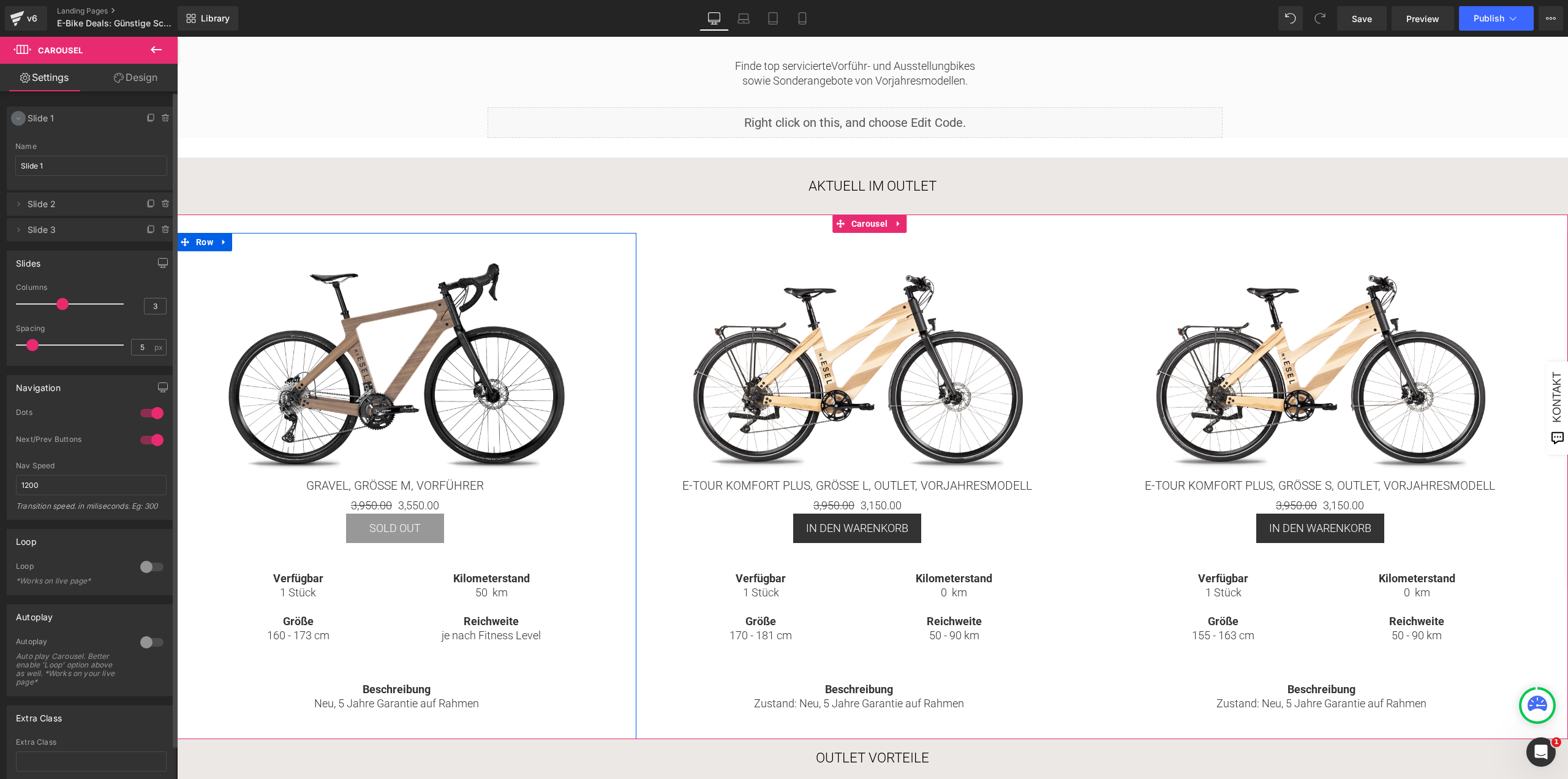
click at [21, 120] on icon at bounding box center [18, 118] width 10 height 10
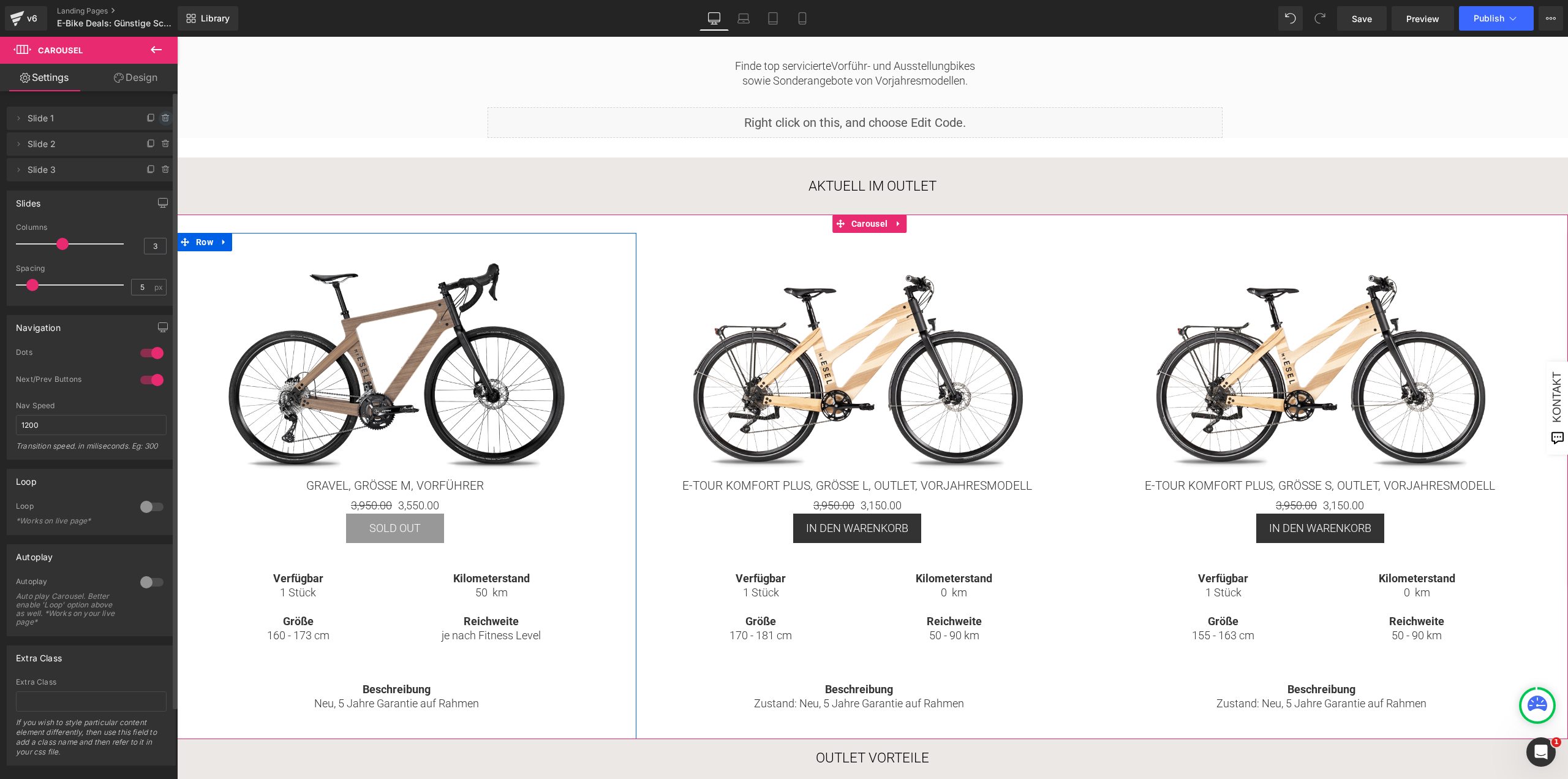
click at [165, 120] on icon at bounding box center [165, 118] width 0 height 2
click at [160, 120] on button "Delete" at bounding box center [152, 118] width 39 height 16
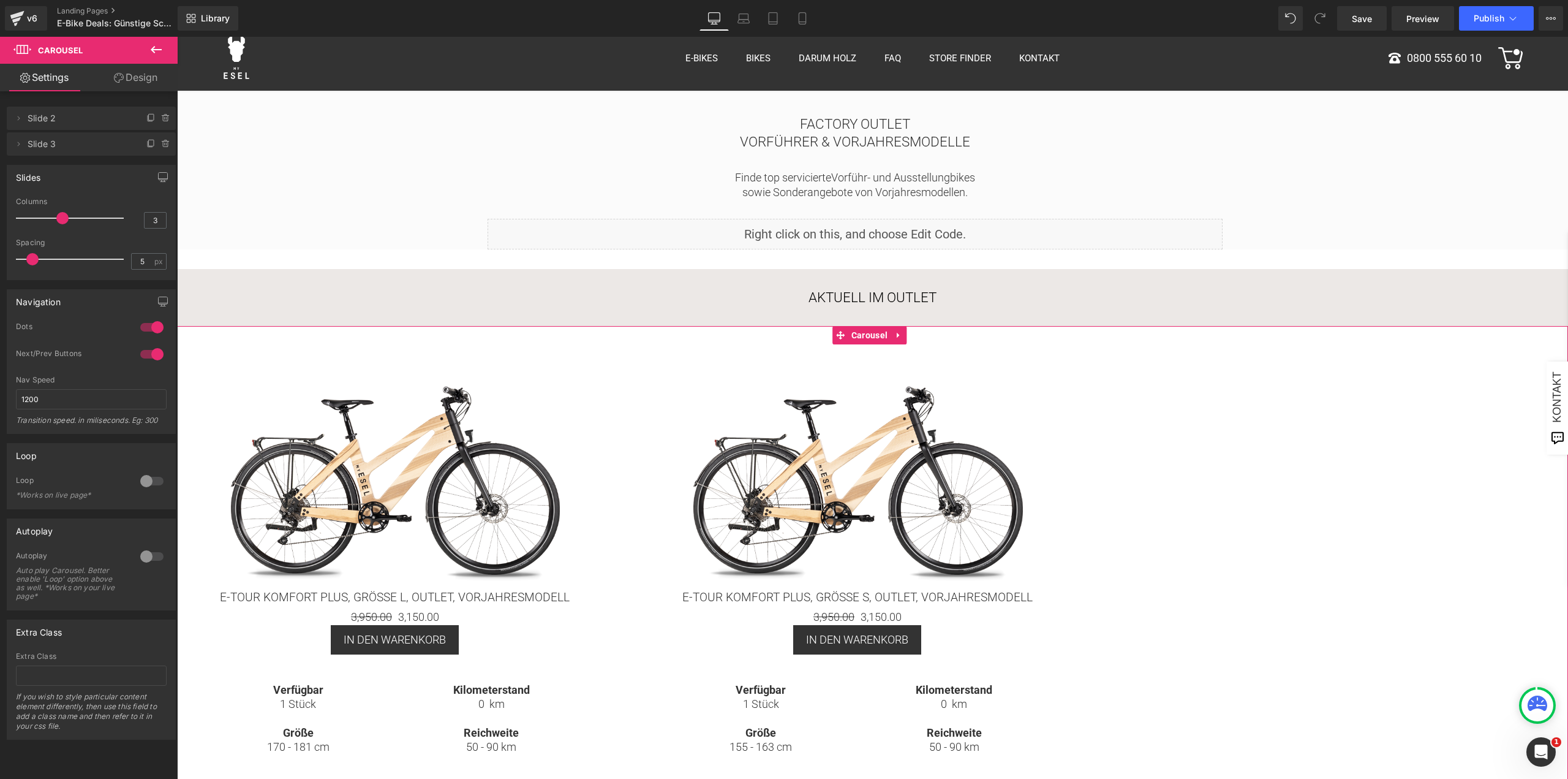
scroll to position [0, 0]
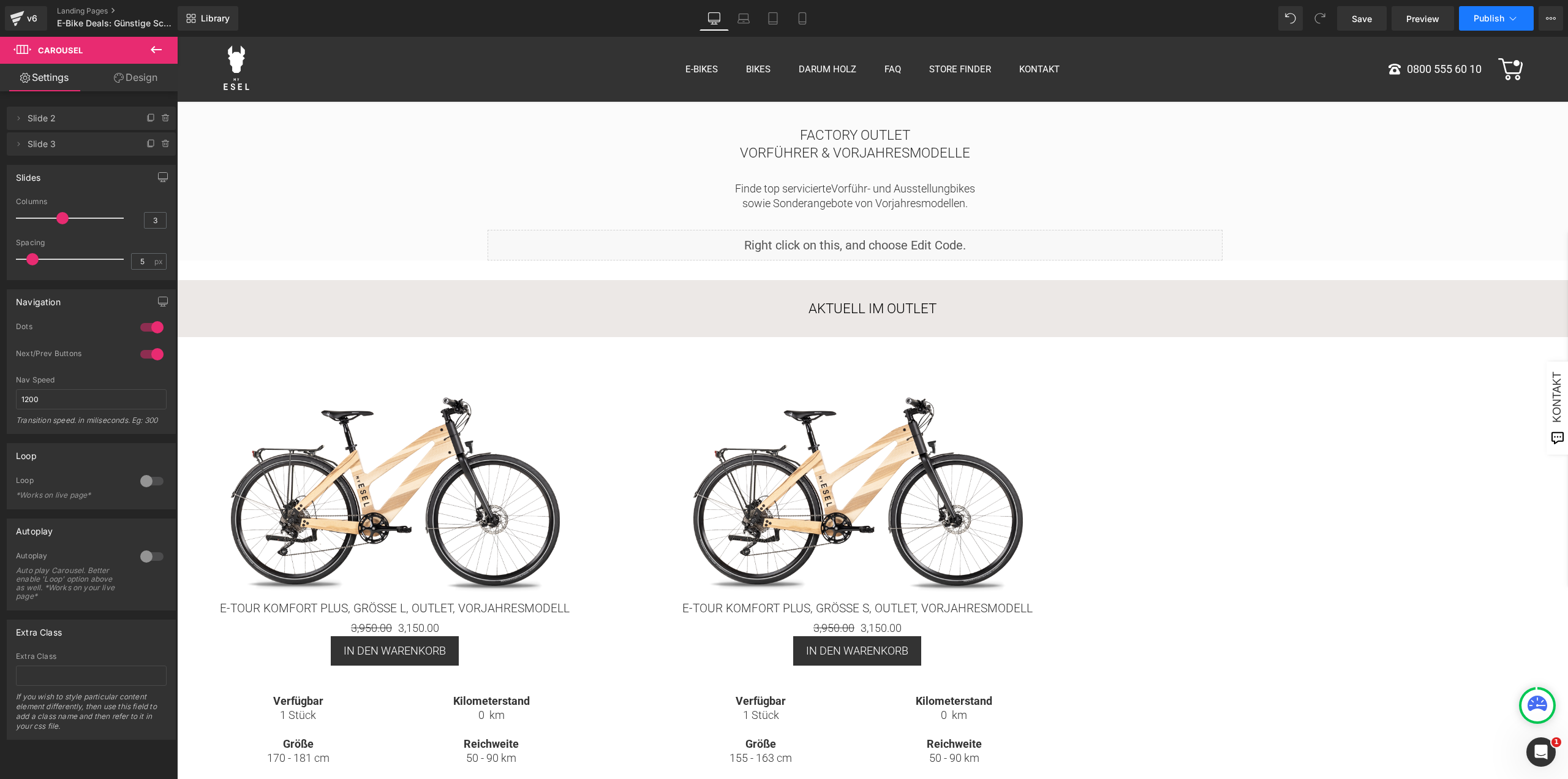
click at [1492, 26] on button "Publish" at bounding box center [1496, 18] width 75 height 24
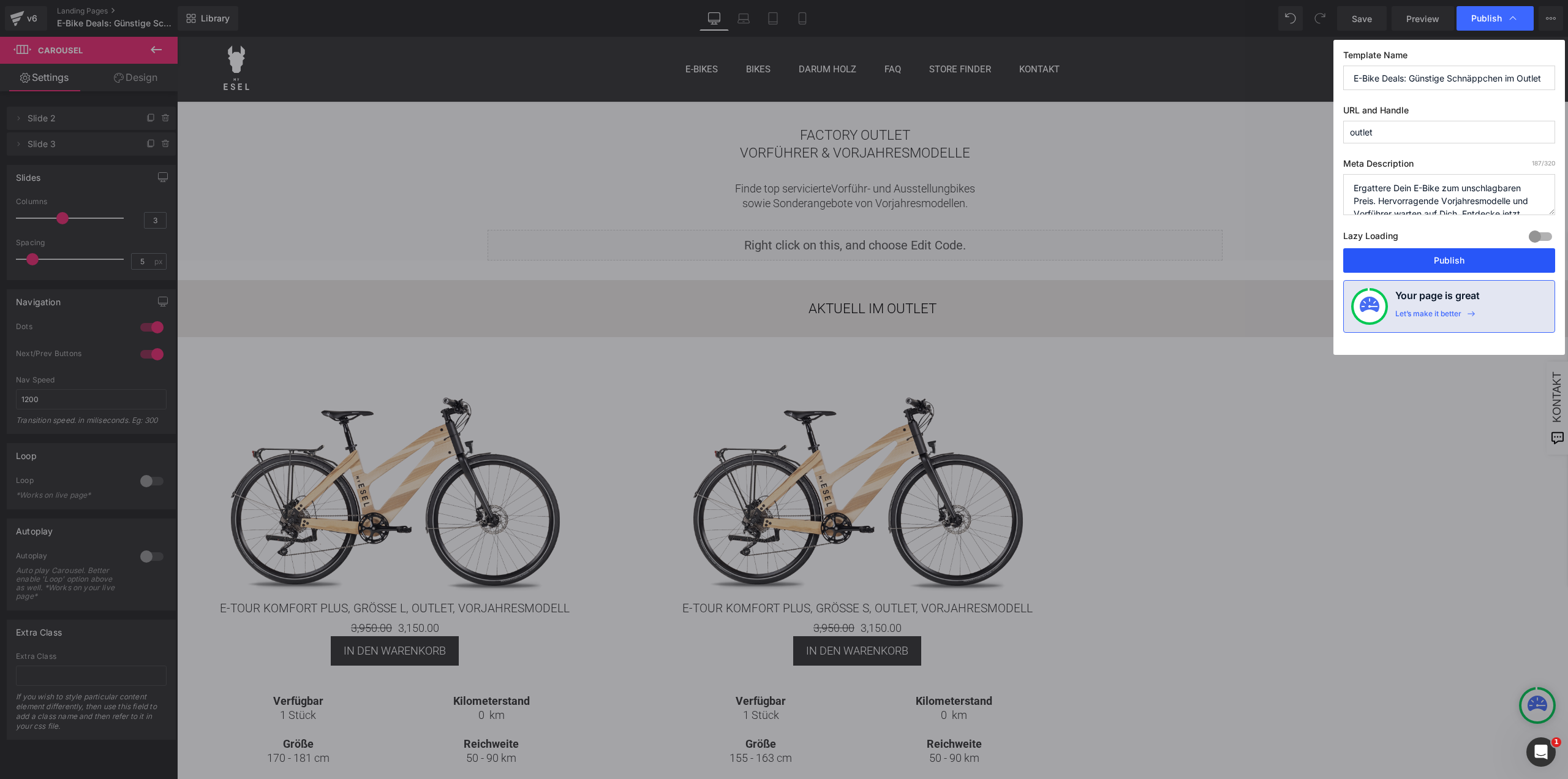
click at [1455, 264] on button "Publish" at bounding box center [1449, 261] width 212 height 24
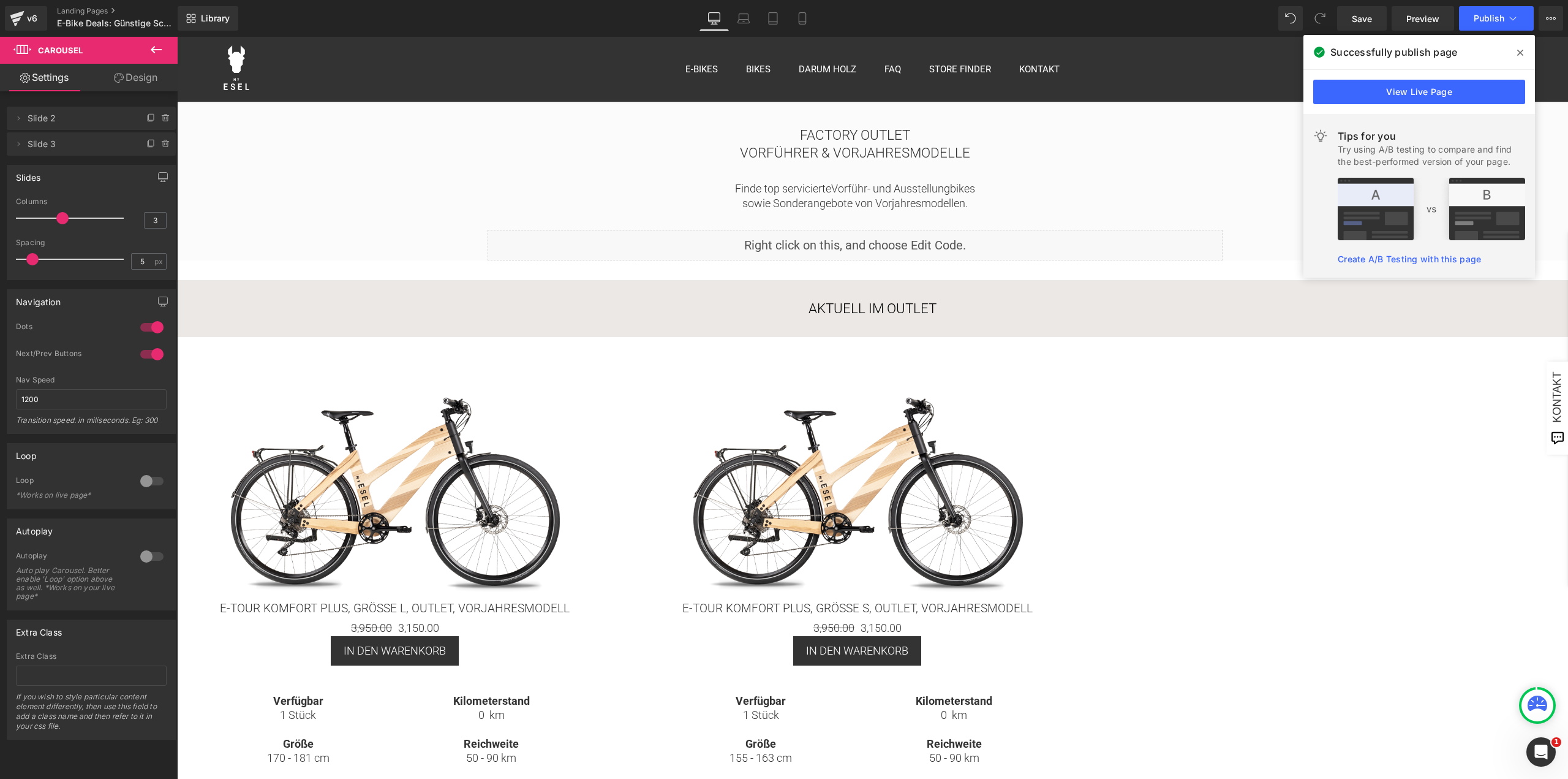
click at [1516, 43] on span at bounding box center [1520, 53] width 20 height 20
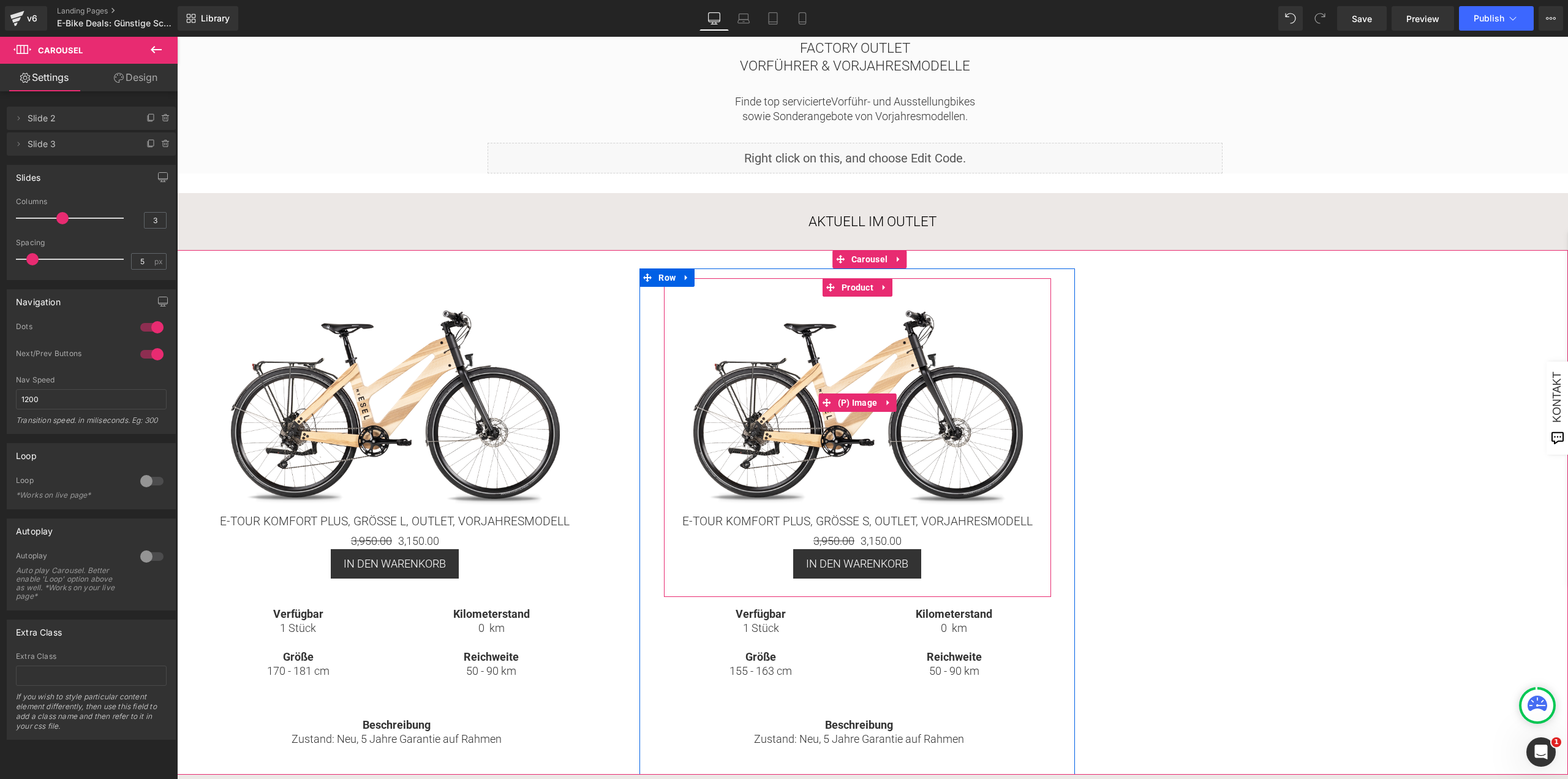
scroll to position [245, 0]
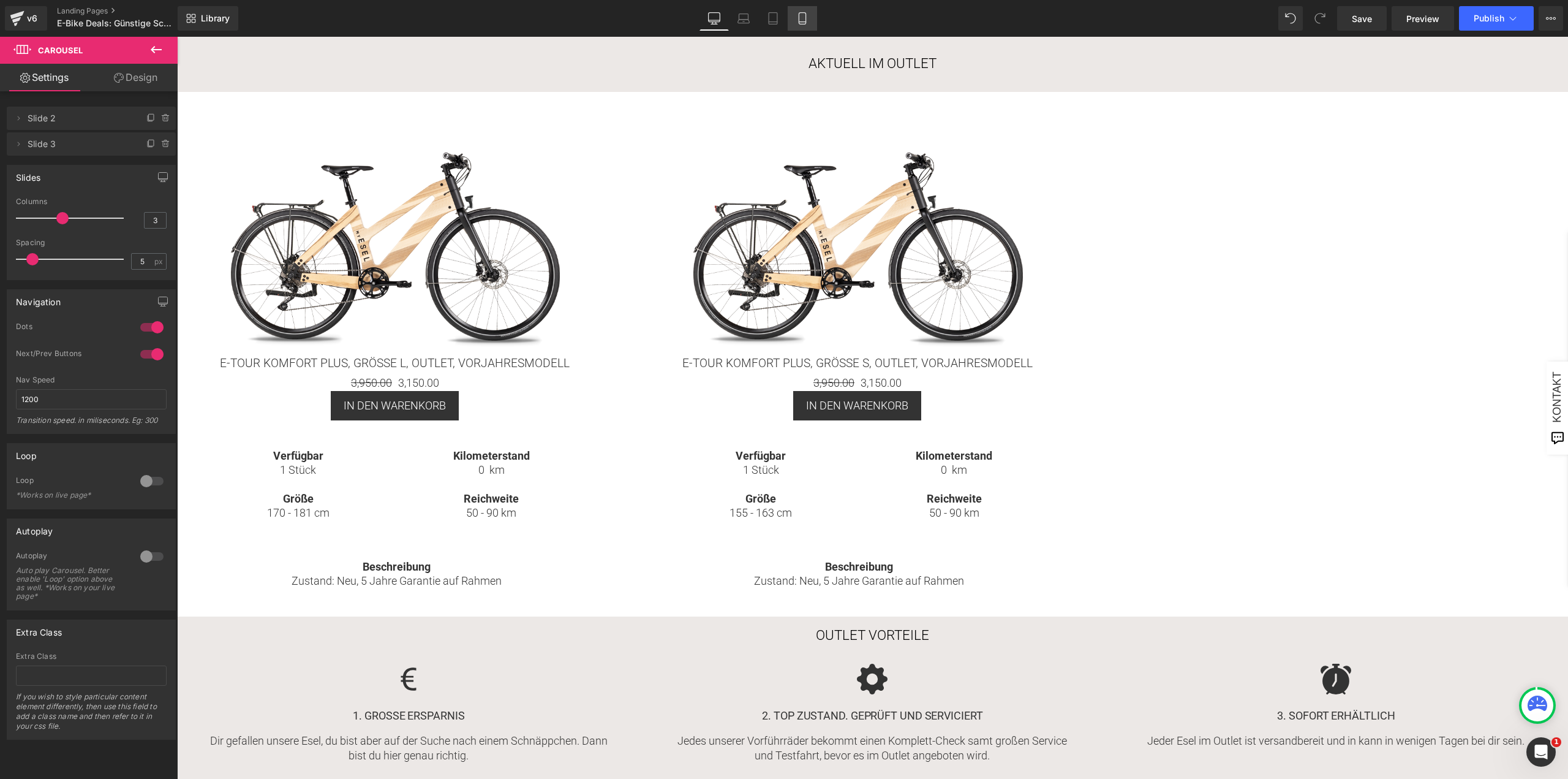
click at [813, 18] on link "Mobile" at bounding box center [802, 18] width 30 height 24
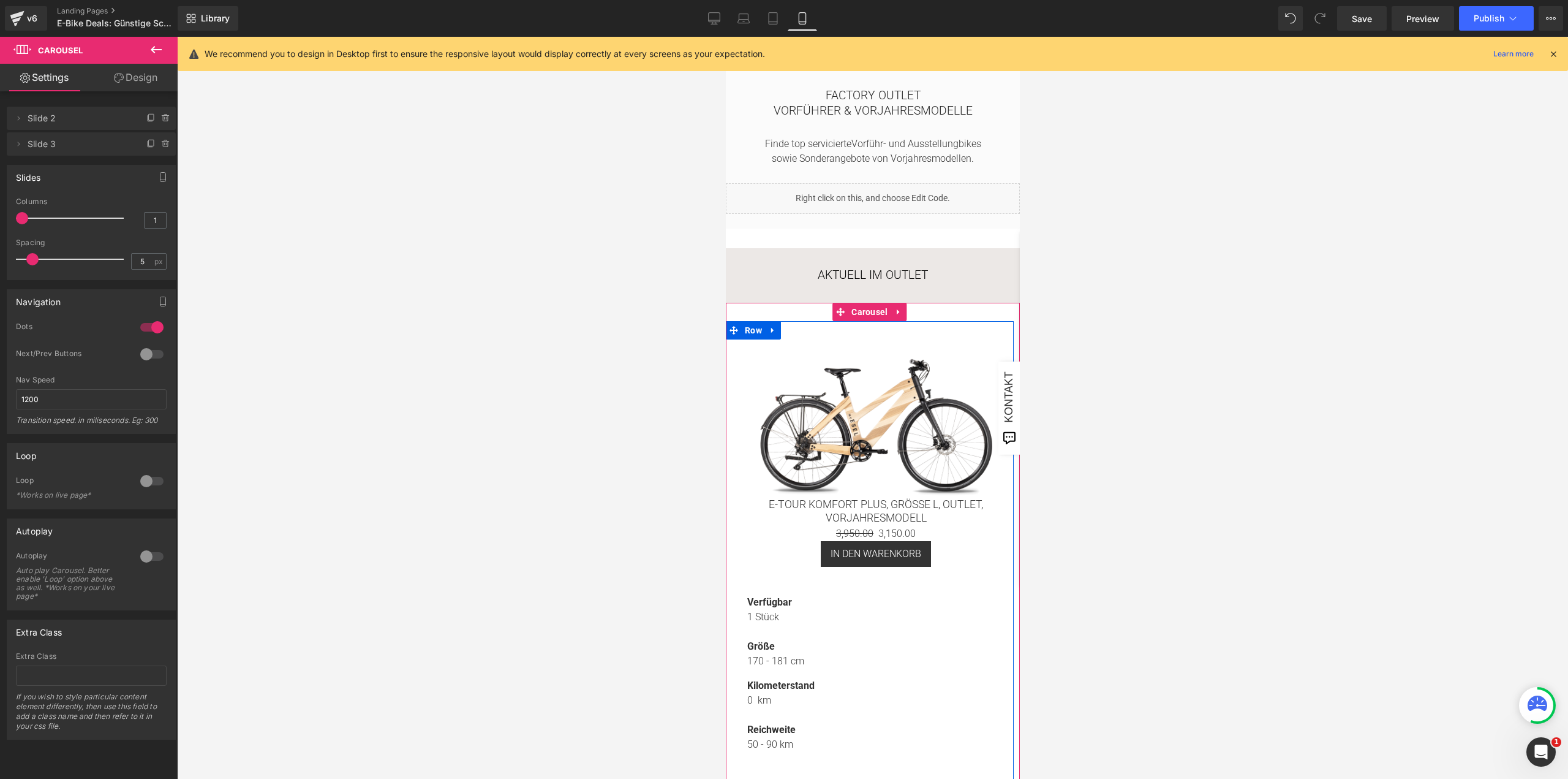
scroll to position [0, 0]
